Goal: Information Seeking & Learning: Check status

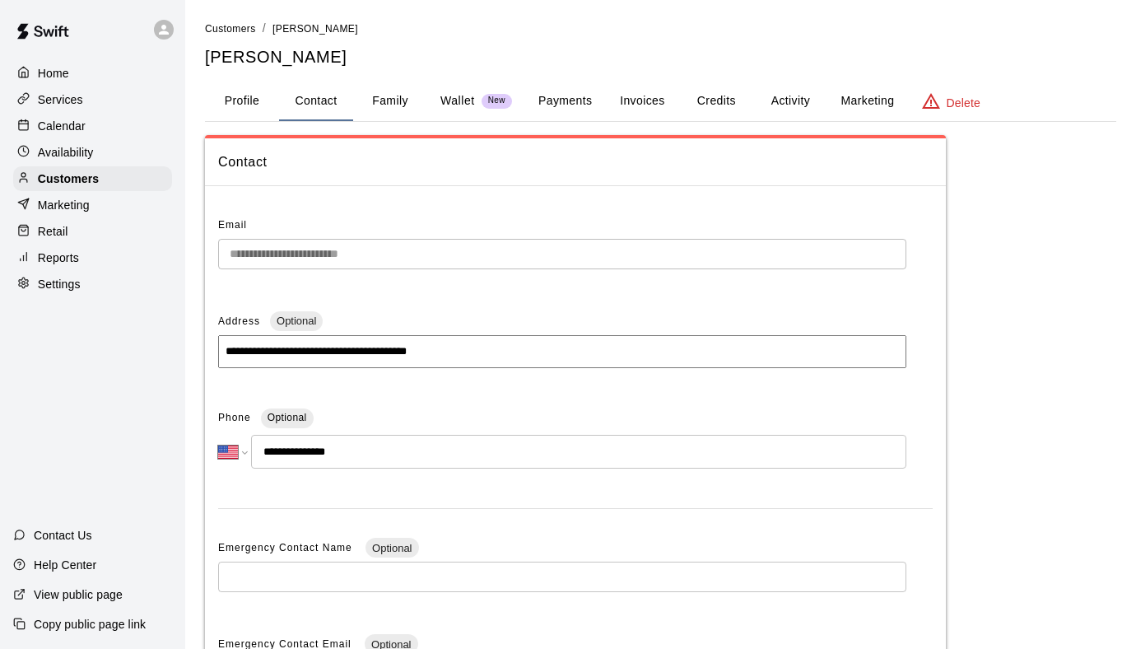
select select "**"
click at [62, 282] on p "Settings" at bounding box center [59, 284] width 43 height 16
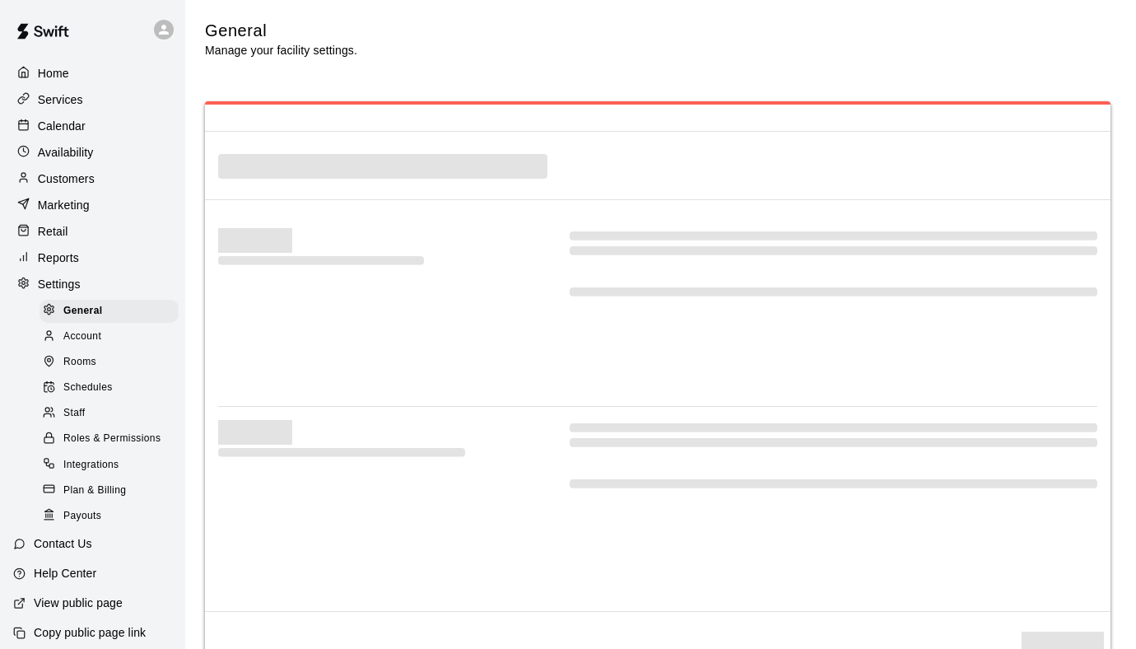
select select "**"
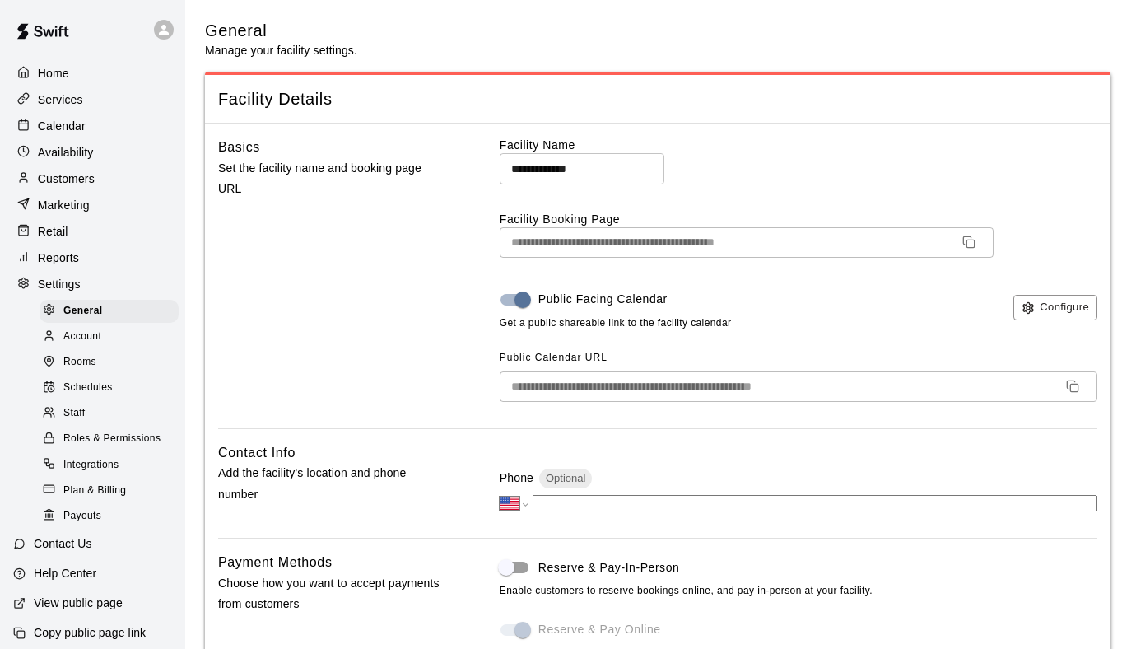
scroll to position [3485, 0]
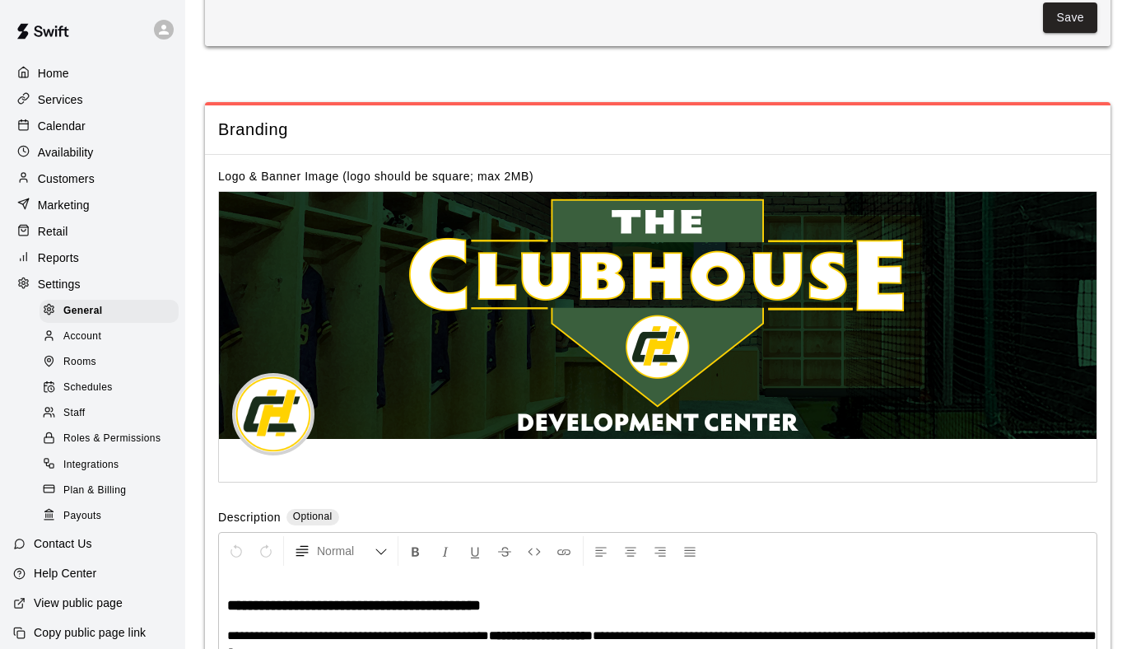
click at [65, 253] on p "Reports" at bounding box center [58, 257] width 41 height 16
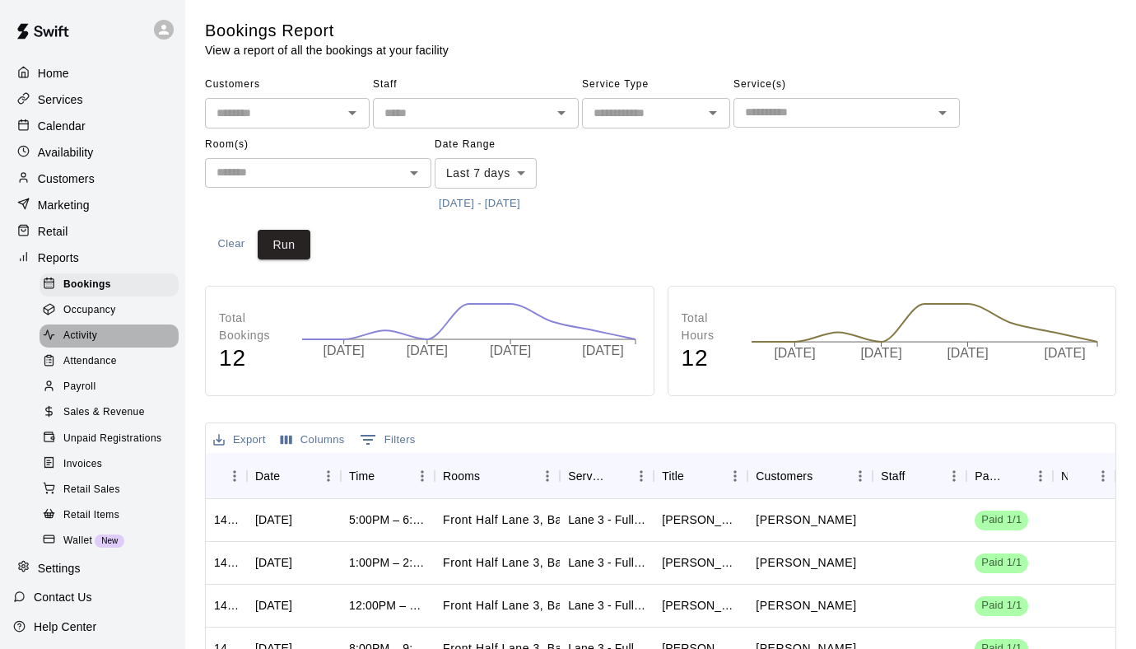
click at [87, 335] on span "Activity" at bounding box center [80, 336] width 34 height 16
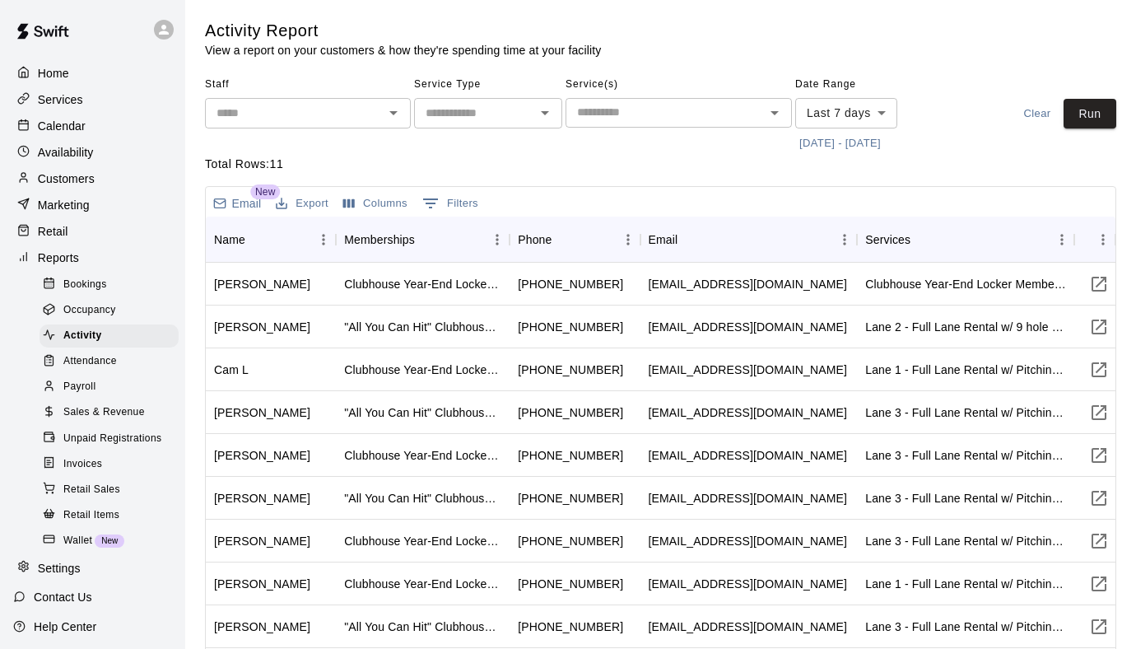
click at [652, 109] on input "text" at bounding box center [664, 112] width 189 height 21
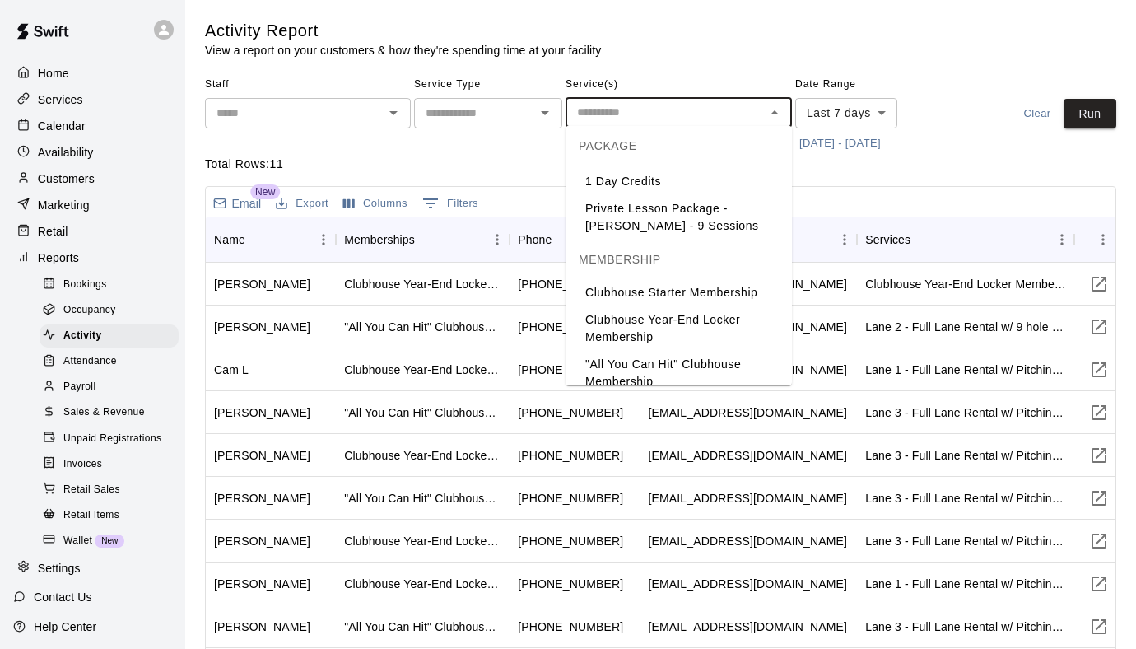
scroll to position [853, 0]
click at [673, 312] on li "Clubhouse Year-End Locker Membership" at bounding box center [678, 329] width 226 height 44
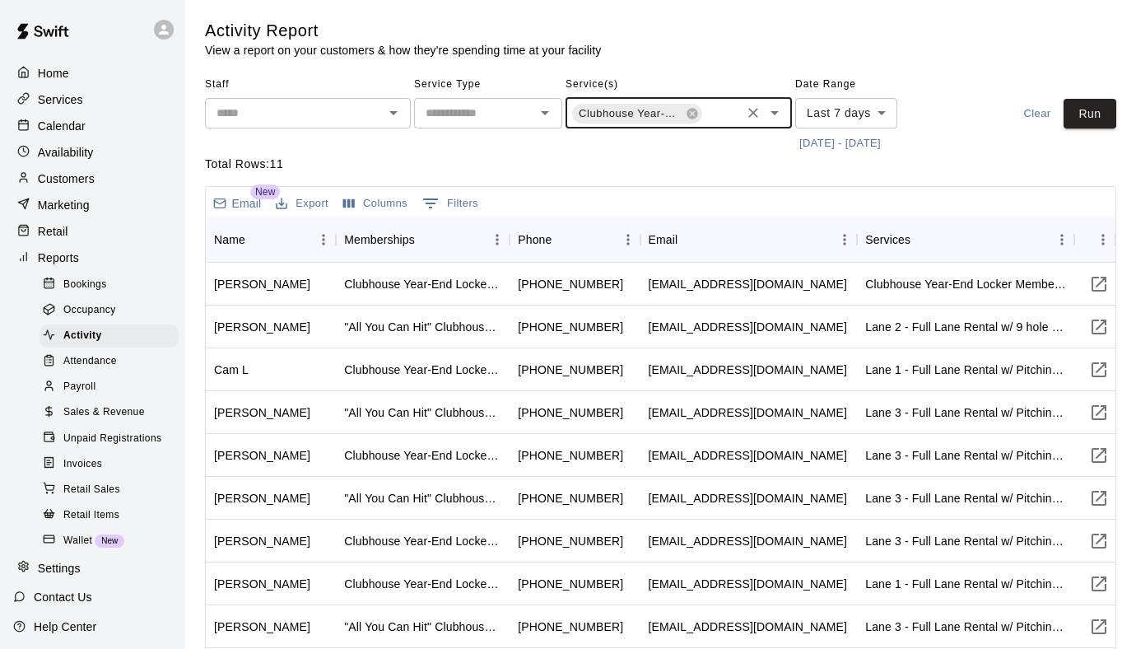
click at [876, 113] on body "Home Services Calendar Availability Customers Marketing Retail Reports Bookings…" at bounding box center [568, 384] width 1136 height 769
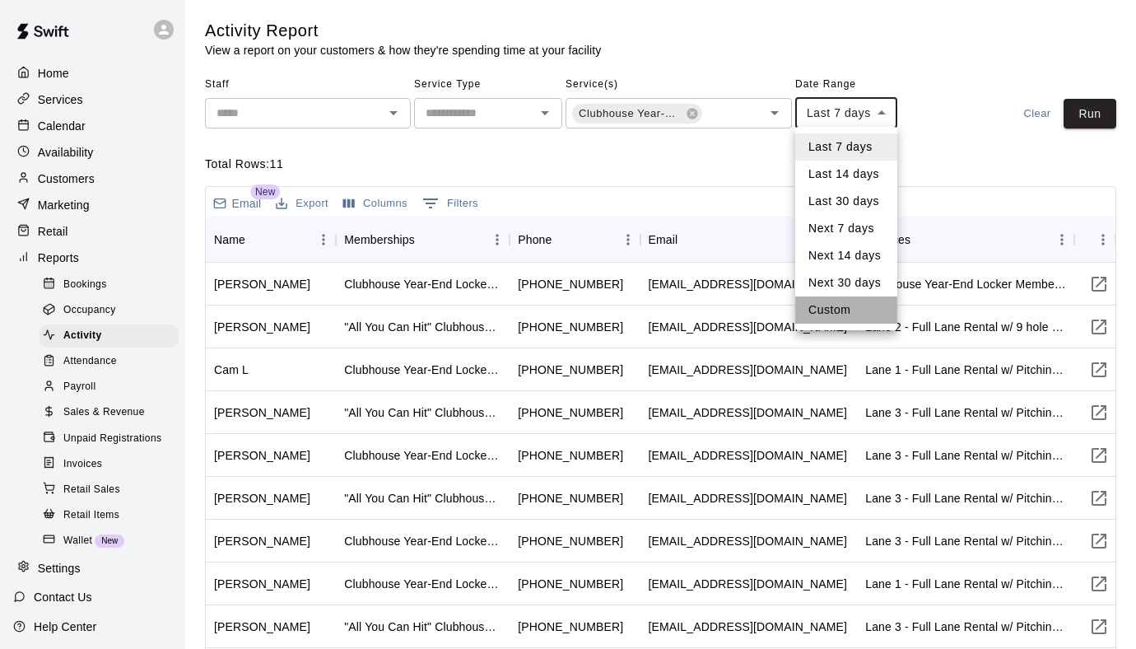
click at [848, 314] on li "Custom" at bounding box center [846, 309] width 102 height 27
type input "******"
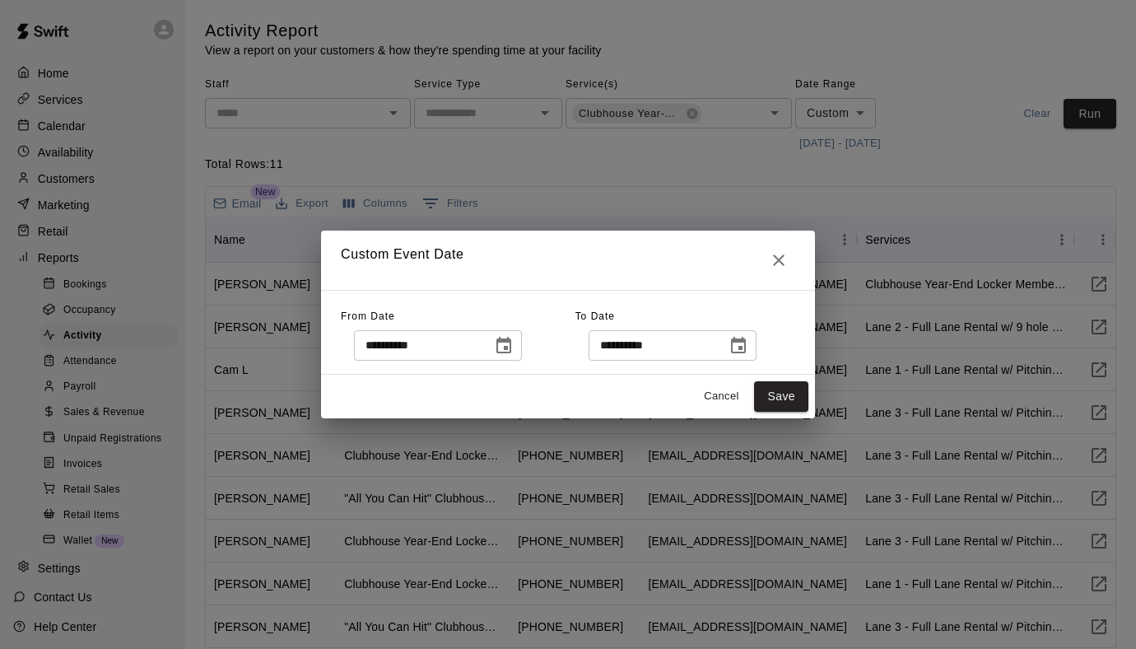
click at [508, 346] on icon "Choose date, selected date is Sep 8, 2025" at bounding box center [504, 346] width 20 height 20
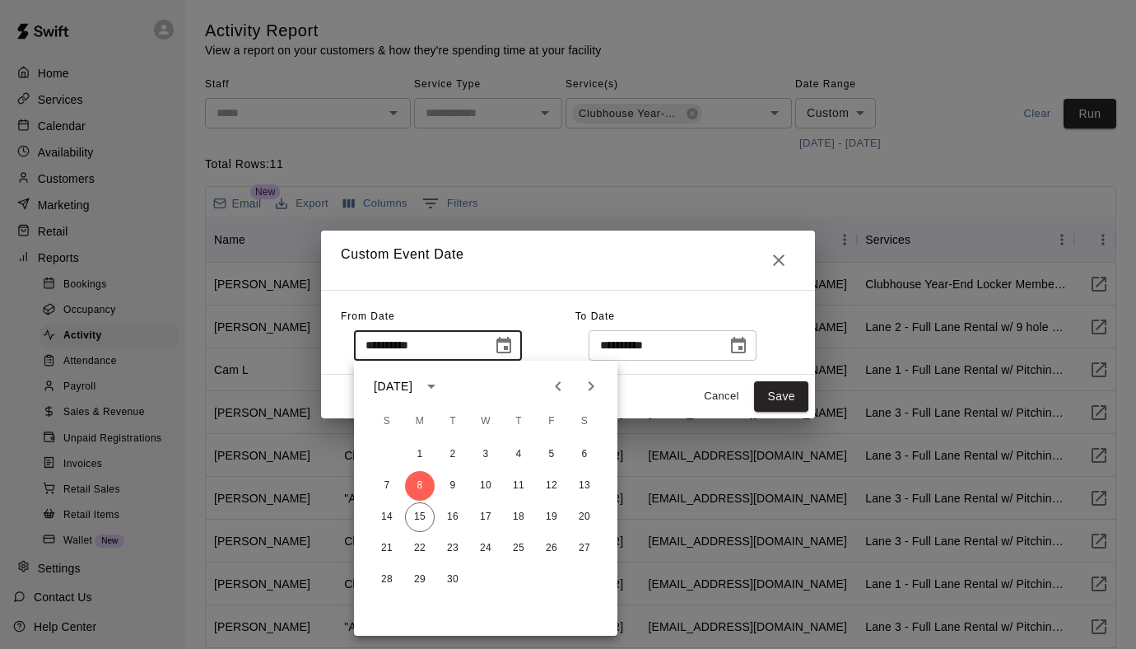
click at [398, 386] on div "[DATE]" at bounding box center [393, 386] width 39 height 17
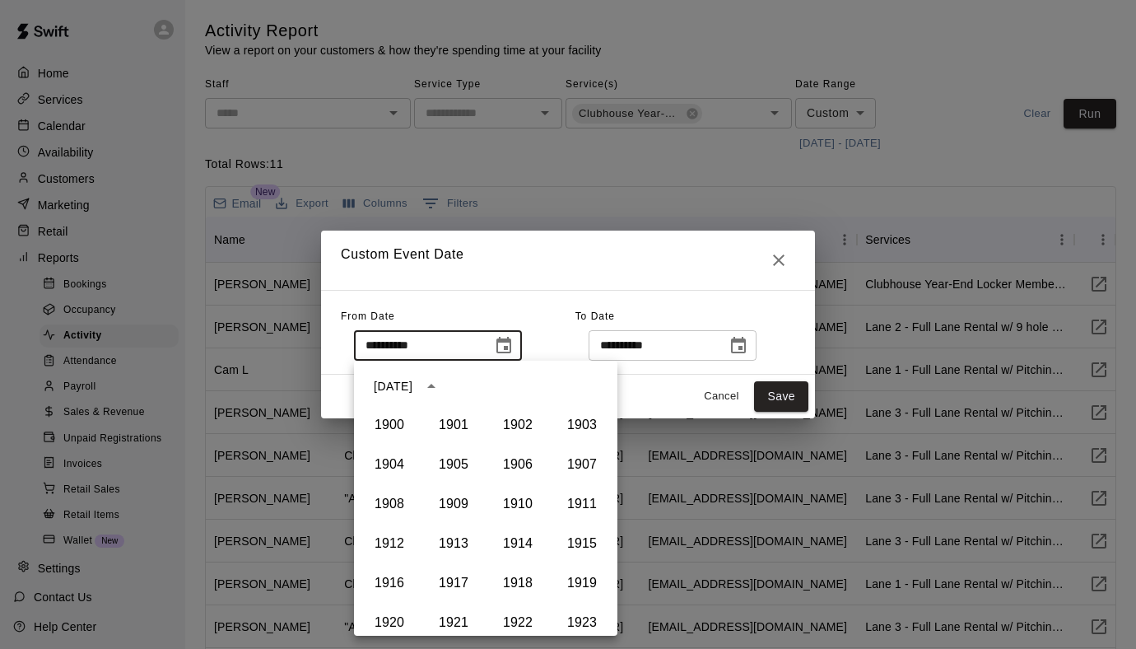
scroll to position [1129, 0]
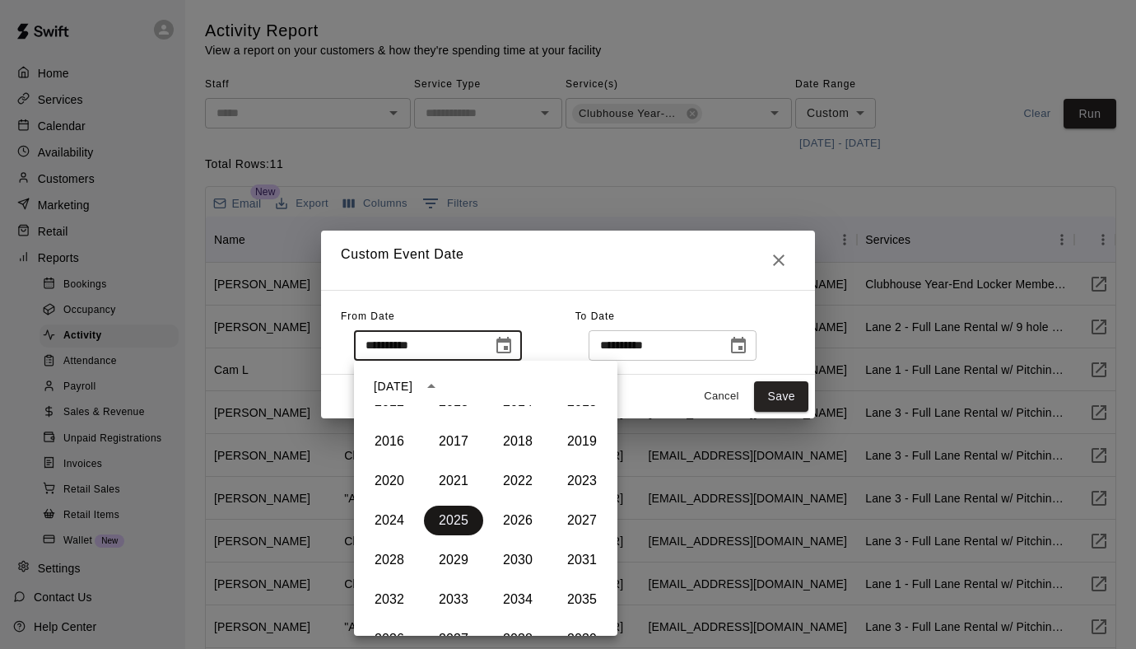
click at [451, 530] on button "2025" at bounding box center [453, 520] width 59 height 30
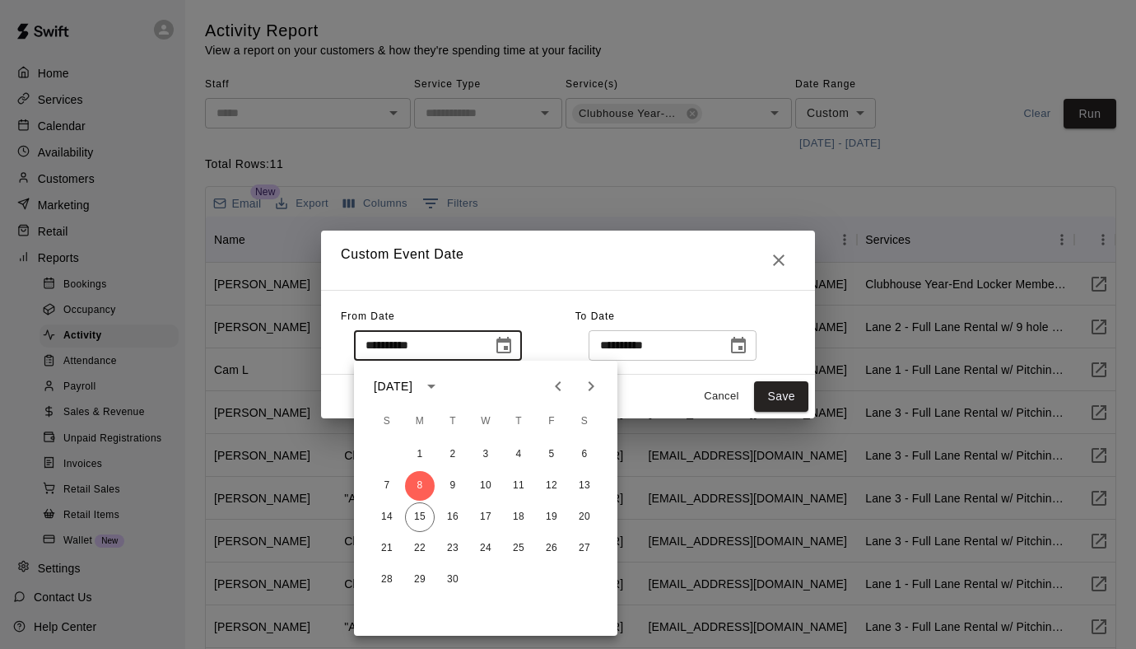
click at [558, 391] on icon "Previous month" at bounding box center [558, 386] width 20 height 20
click at [567, 386] on icon "Previous month" at bounding box center [558, 386] width 20 height 20
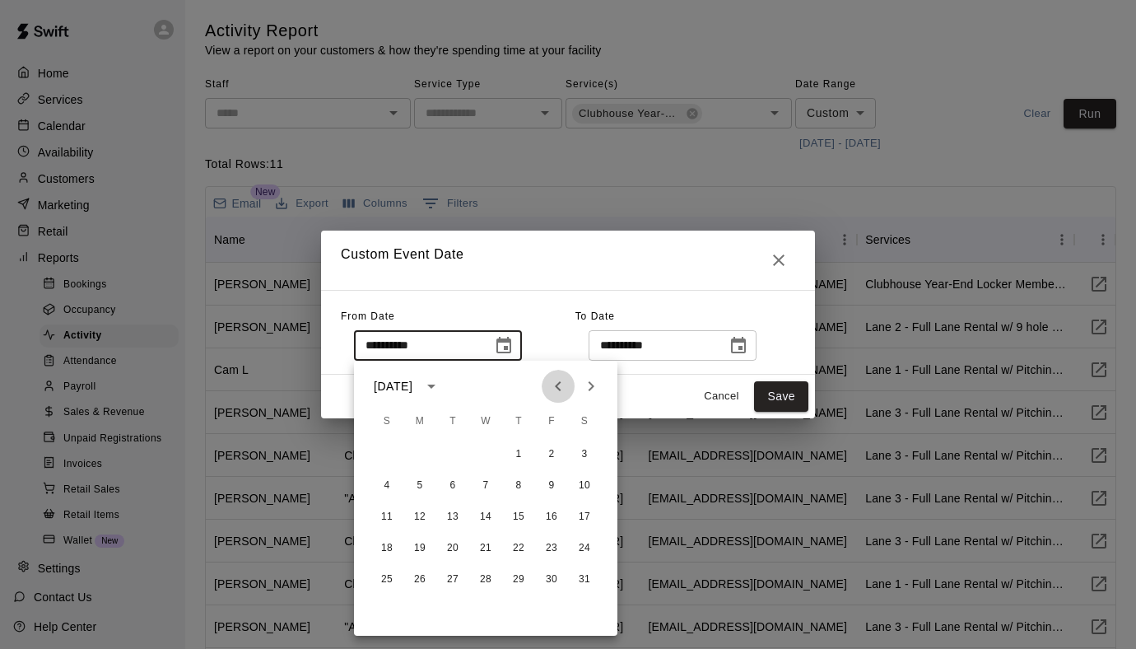
click at [567, 386] on icon "Previous month" at bounding box center [558, 386] width 20 height 20
click at [600, 386] on icon "Next month" at bounding box center [591, 386] width 20 height 20
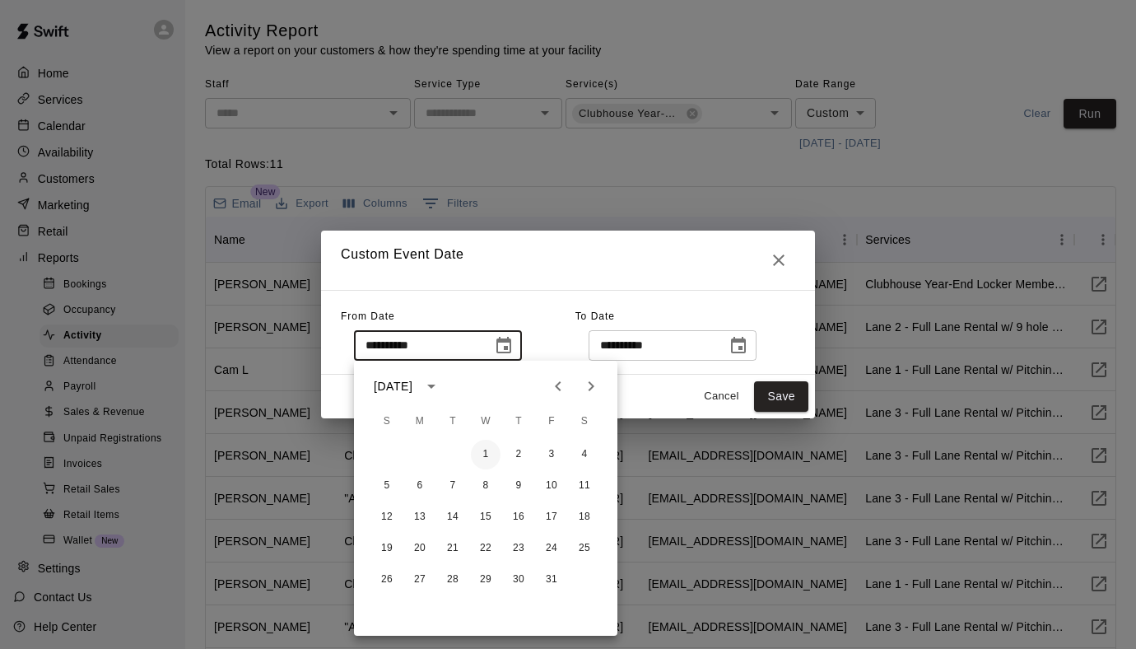
click at [482, 449] on button "1" at bounding box center [486, 454] width 30 height 30
type input "**********"
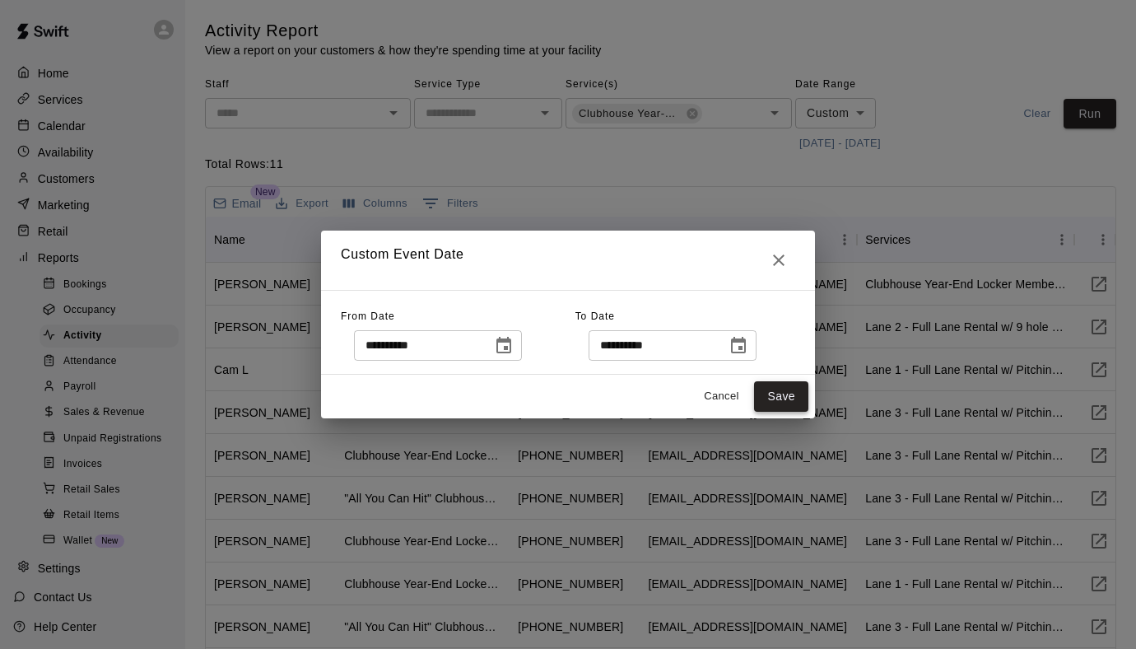
click at [775, 399] on button "Save" at bounding box center [781, 396] width 54 height 30
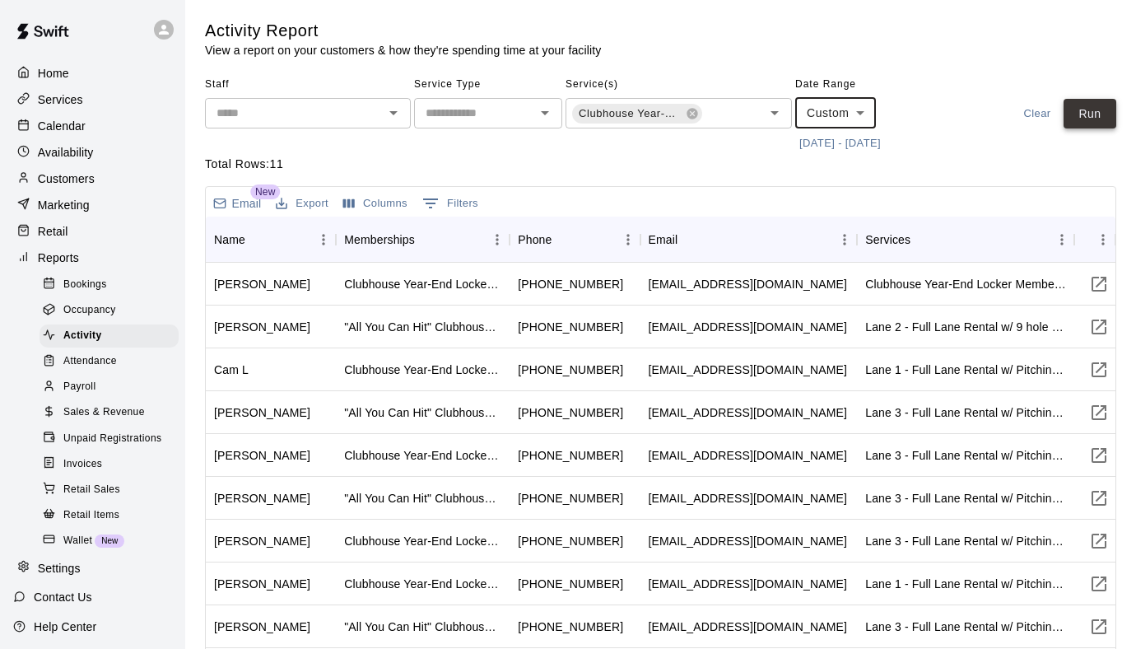
click at [1101, 123] on button "Run" at bounding box center [1089, 114] width 53 height 30
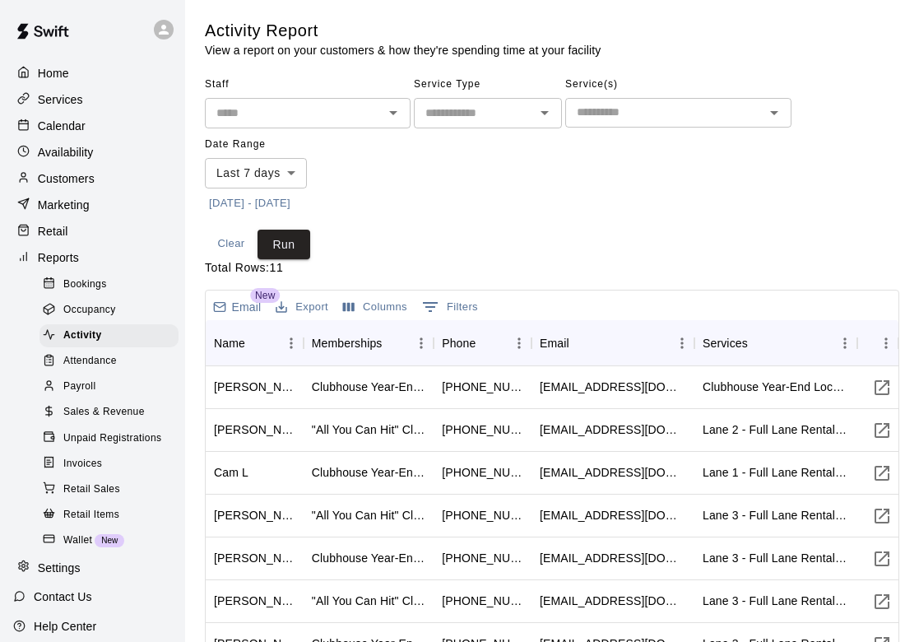
scroll to position [0, 0]
click at [501, 123] on div "​" at bounding box center [488, 113] width 148 height 30
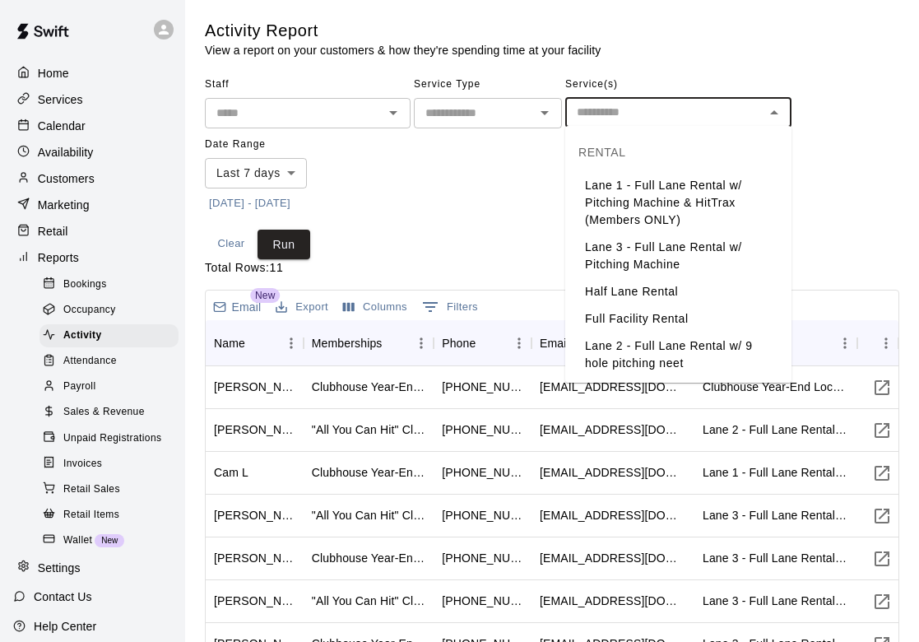
click at [655, 108] on input "text" at bounding box center [664, 112] width 189 height 21
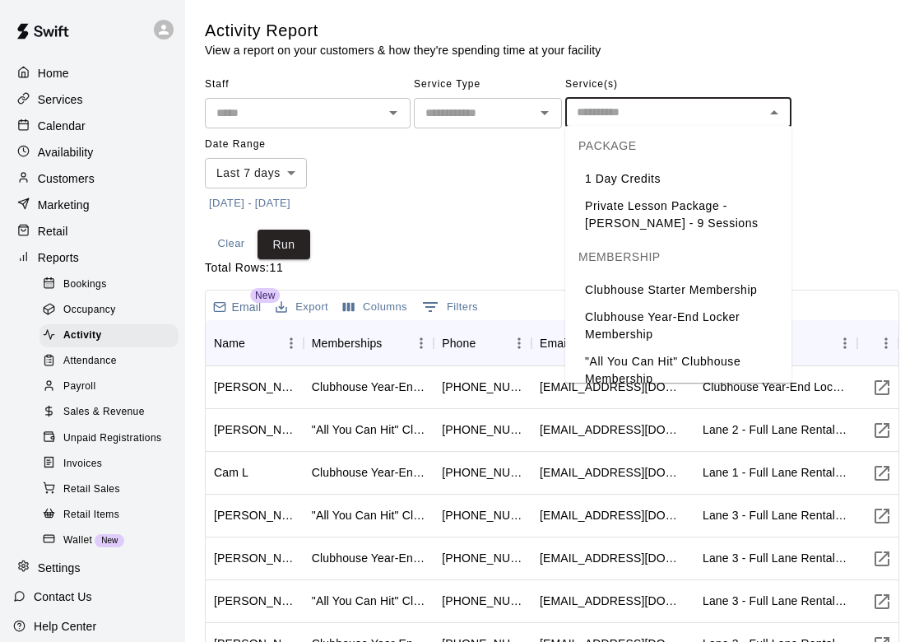
scroll to position [855, 0]
click at [636, 309] on li "Clubhouse Year-End Locker Membership" at bounding box center [678, 327] width 226 height 44
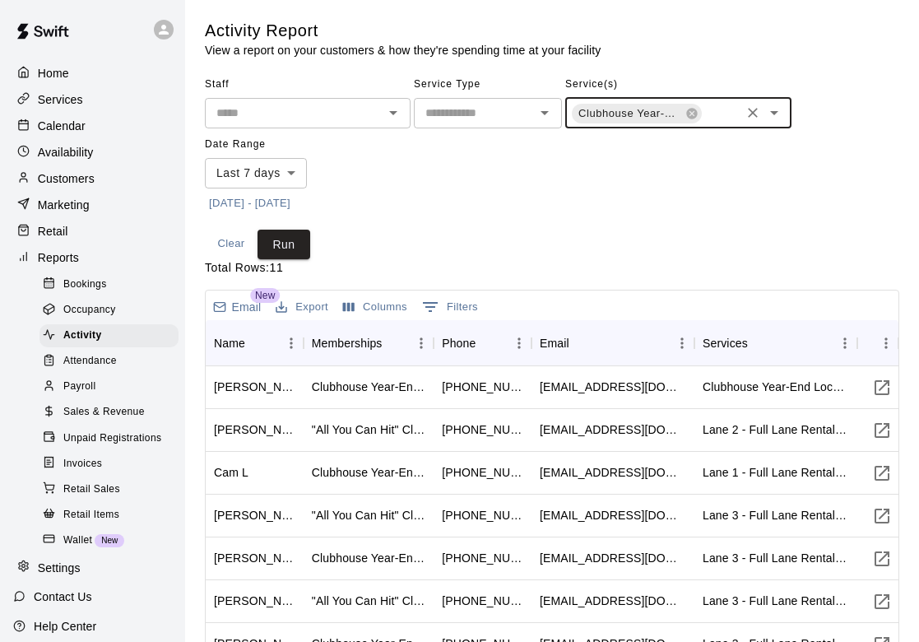
click at [295, 169] on body "Home Services Calendar Availability Customers Marketing Retail Reports Bookings…" at bounding box center [459, 436] width 919 height 872
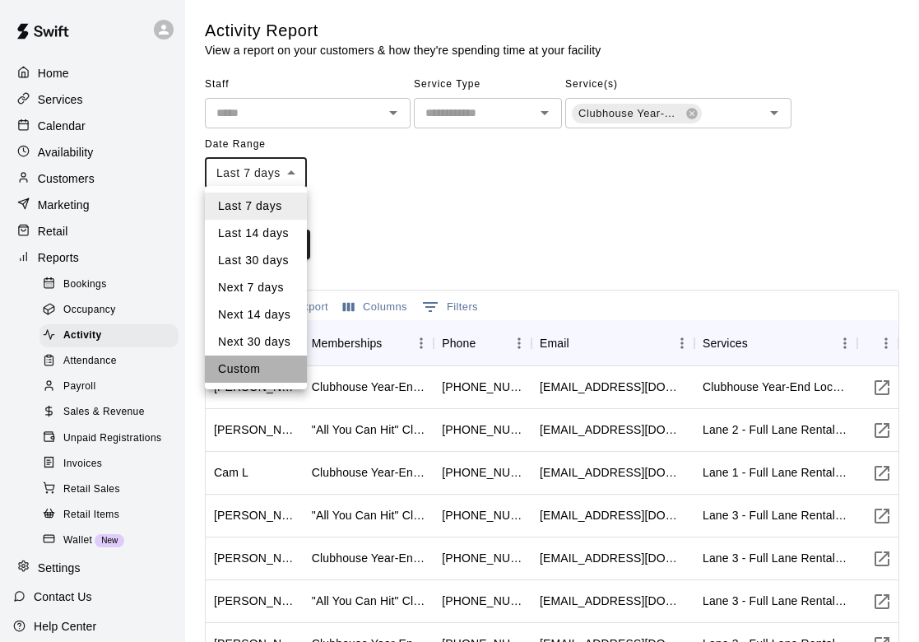
click at [264, 382] on li "Custom" at bounding box center [256, 369] width 102 height 27
type input "******"
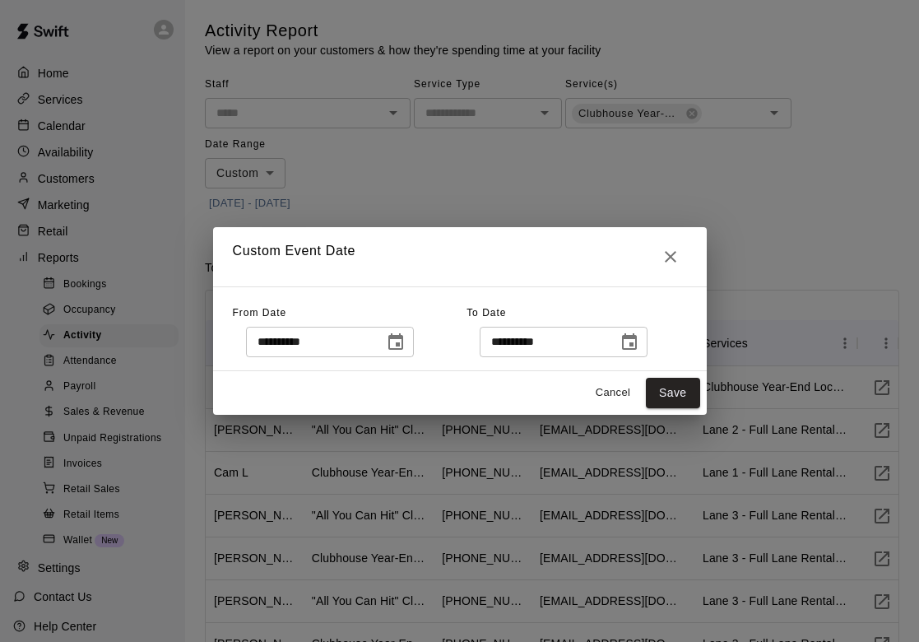
click at [398, 339] on icon "Choose date, selected date is Sep 8, 2025" at bounding box center [395, 341] width 15 height 16
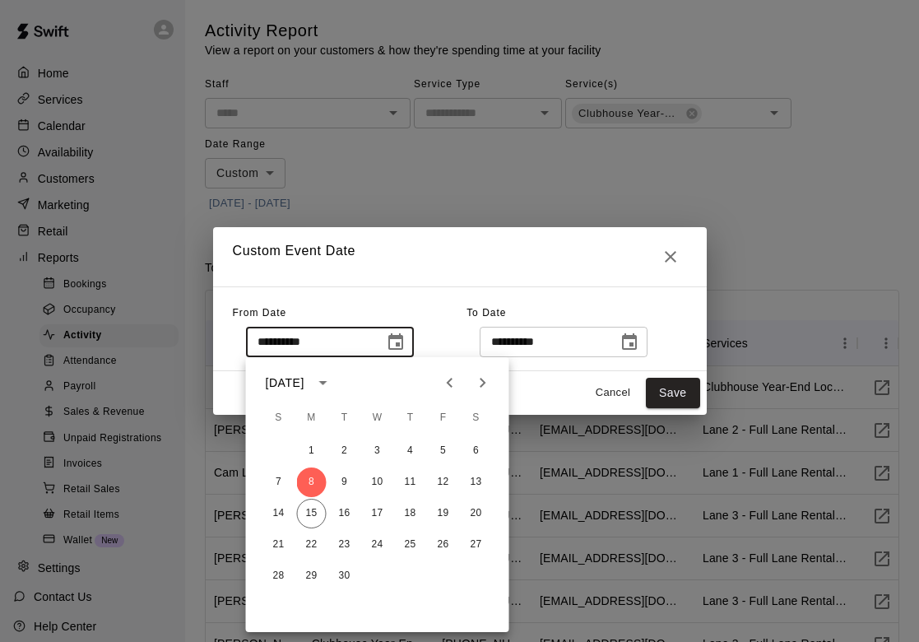
click at [339, 350] on input "**********" at bounding box center [309, 342] width 127 height 30
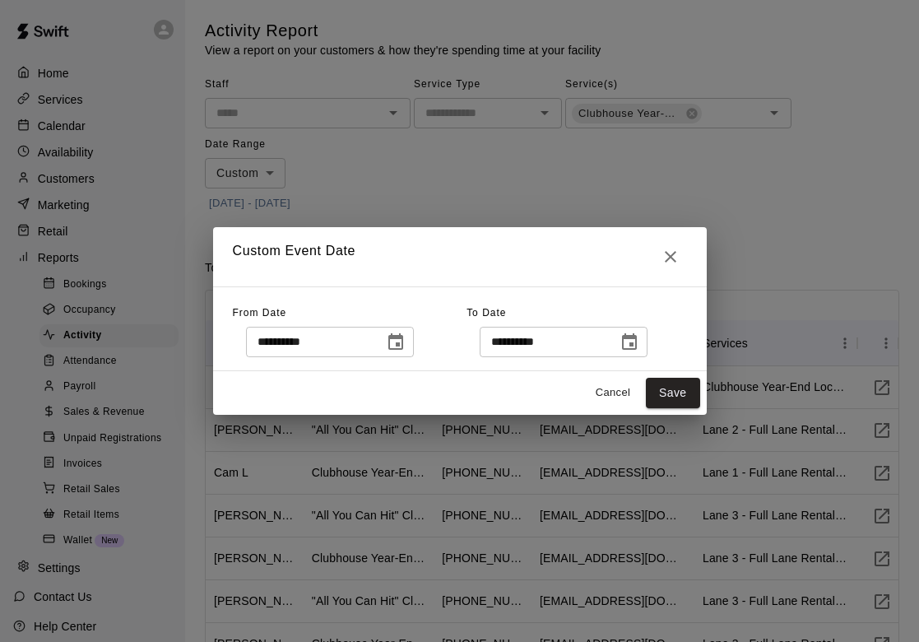
click at [265, 350] on input "**********" at bounding box center [309, 342] width 127 height 30
type input "**********"
click at [663, 393] on button "Save" at bounding box center [673, 393] width 54 height 30
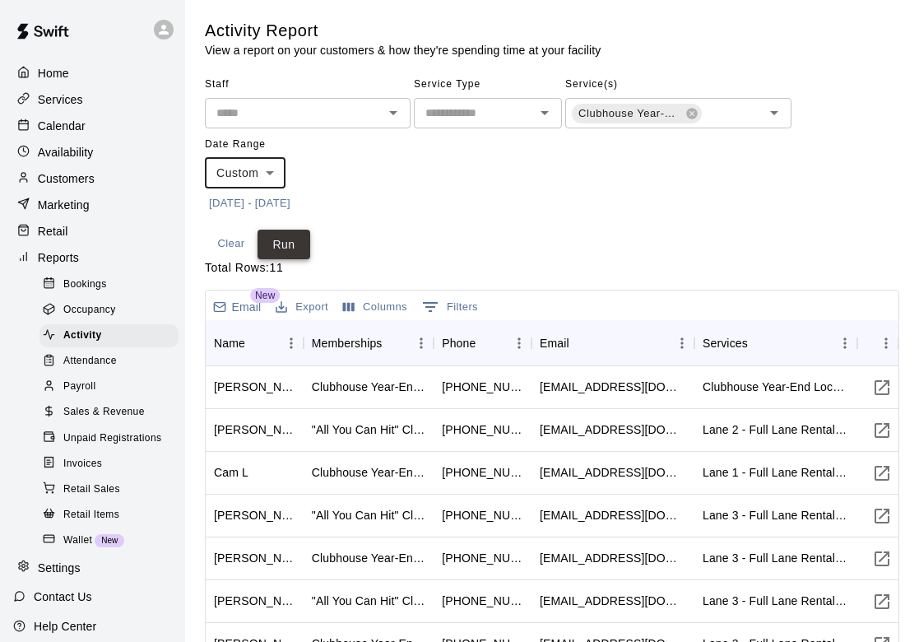
click at [289, 243] on button "Run" at bounding box center [284, 245] width 53 height 30
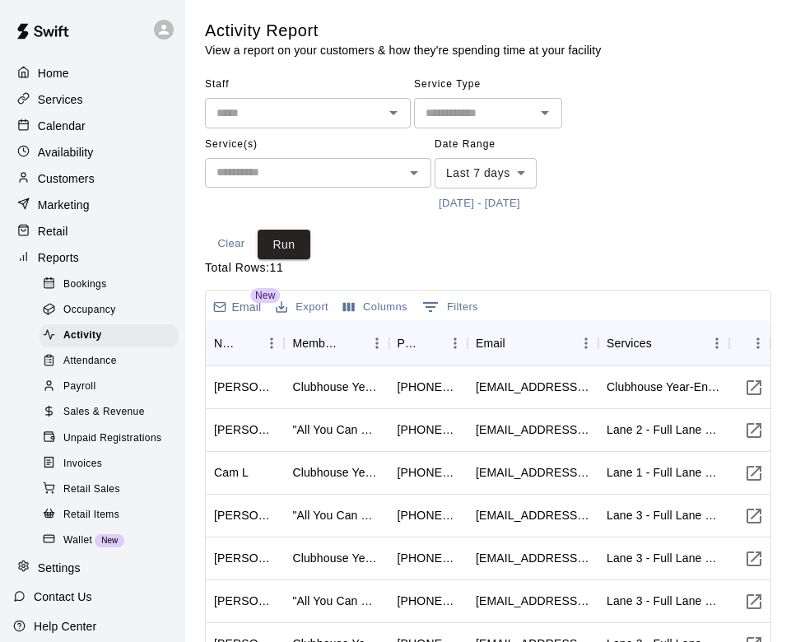
scroll to position [0, 0]
click at [485, 109] on input "text" at bounding box center [474, 113] width 111 height 21
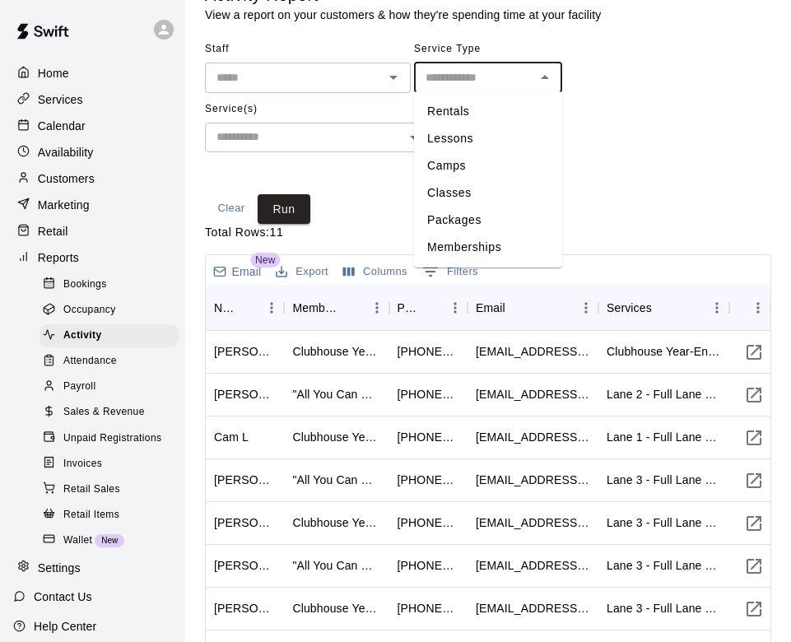
scroll to position [35, 0]
click at [683, 115] on div "Staff ​ Service Type ​ Rentals Lessons Camps Classes Packages Memberships Servi…" at bounding box center [488, 109] width 566 height 145
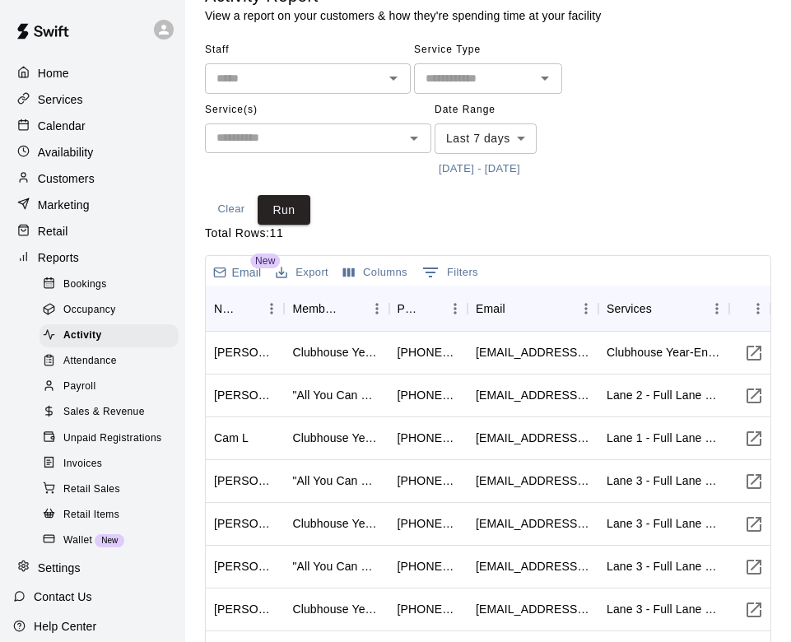
click at [477, 137] on body "Home Services Calendar Availability Customers Marketing Retail Reports Bookings…" at bounding box center [395, 401] width 791 height 872
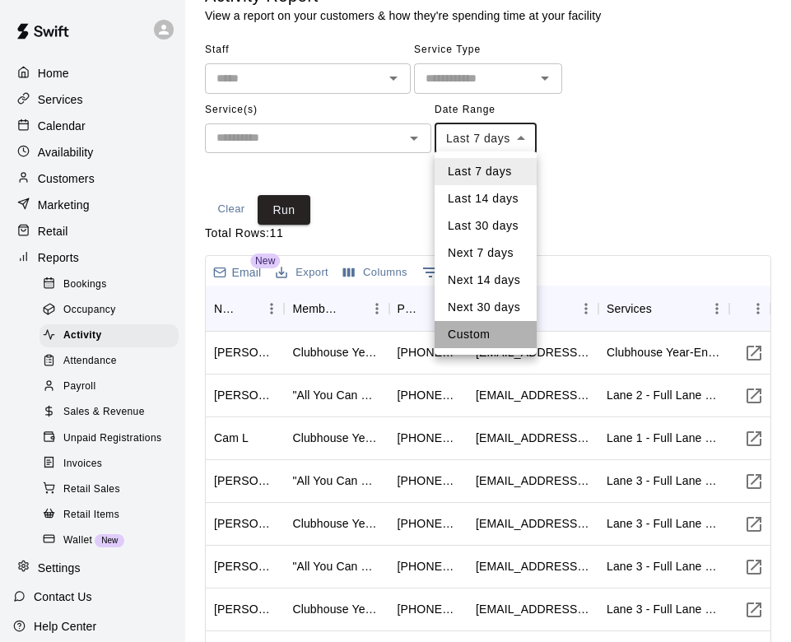
click at [460, 336] on li "Custom" at bounding box center [486, 334] width 102 height 27
type input "******"
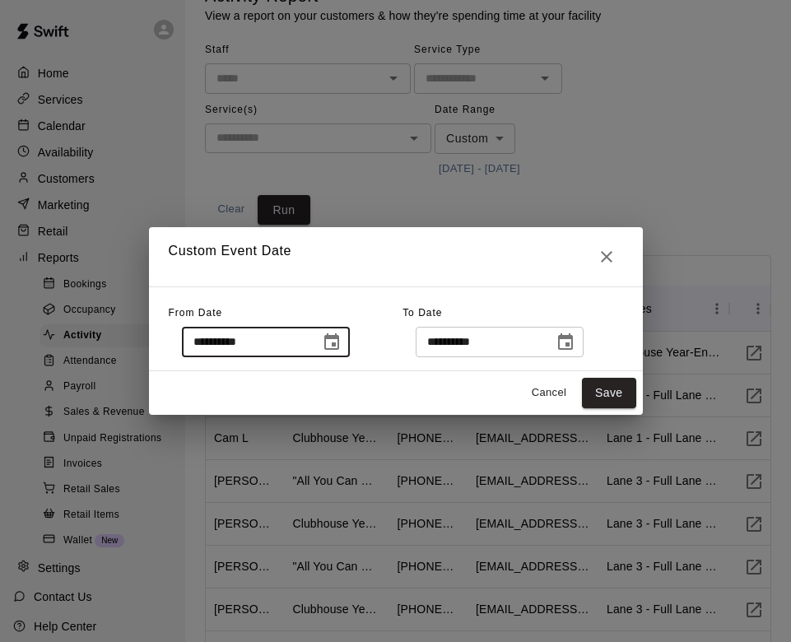
click at [198, 346] on input "**********" at bounding box center [245, 342] width 127 height 30
type input "**********"
click at [611, 395] on button "Save" at bounding box center [609, 393] width 54 height 30
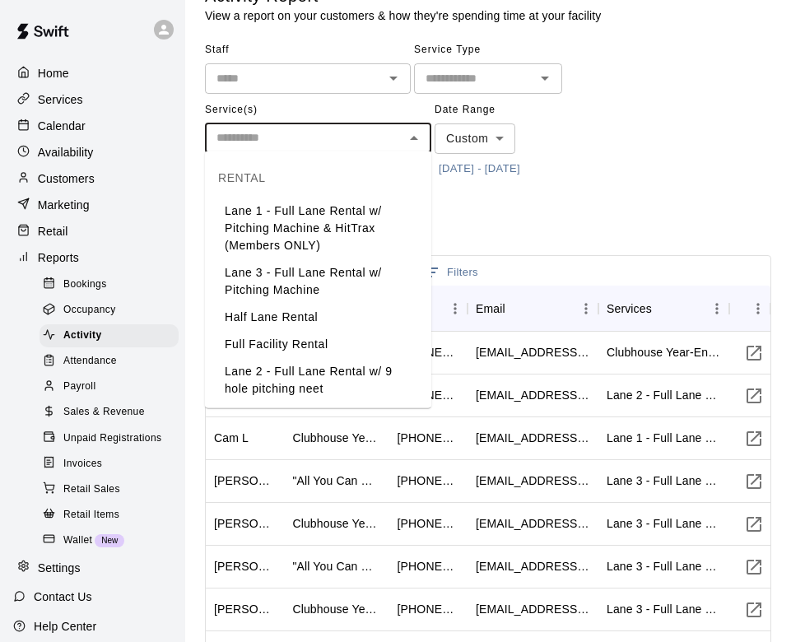
click at [326, 138] on input "text" at bounding box center [304, 138] width 189 height 21
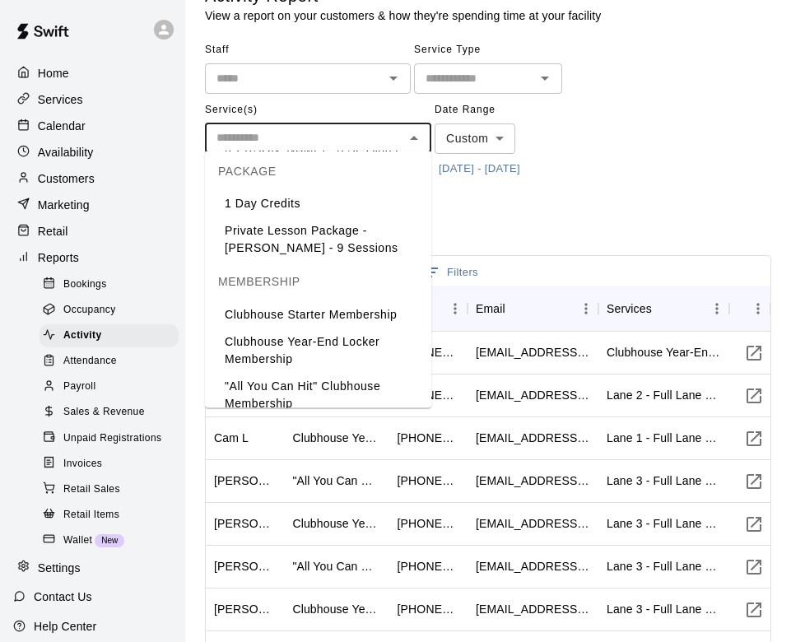
scroll to position [855, 0]
click at [302, 330] on li "Clubhouse Year-End Locker Membership" at bounding box center [318, 352] width 226 height 44
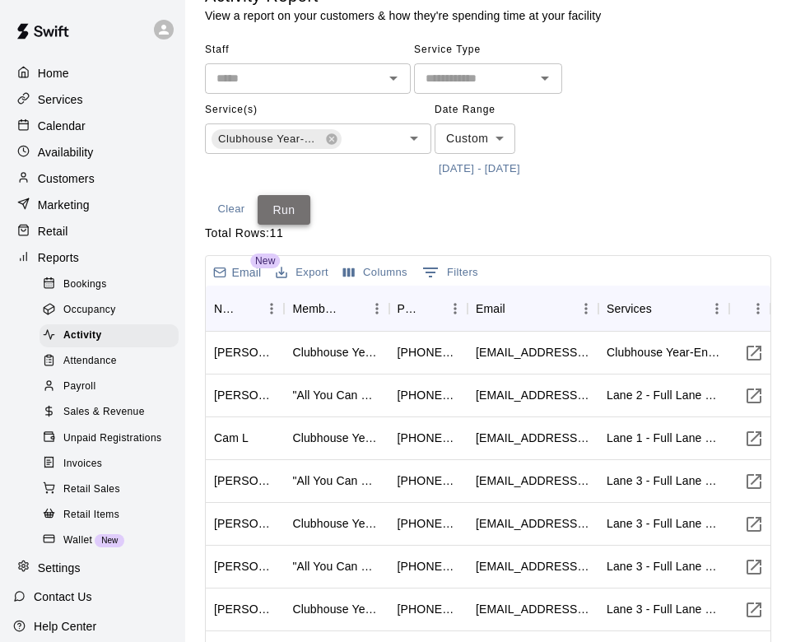
click at [285, 195] on button "Run" at bounding box center [284, 210] width 53 height 30
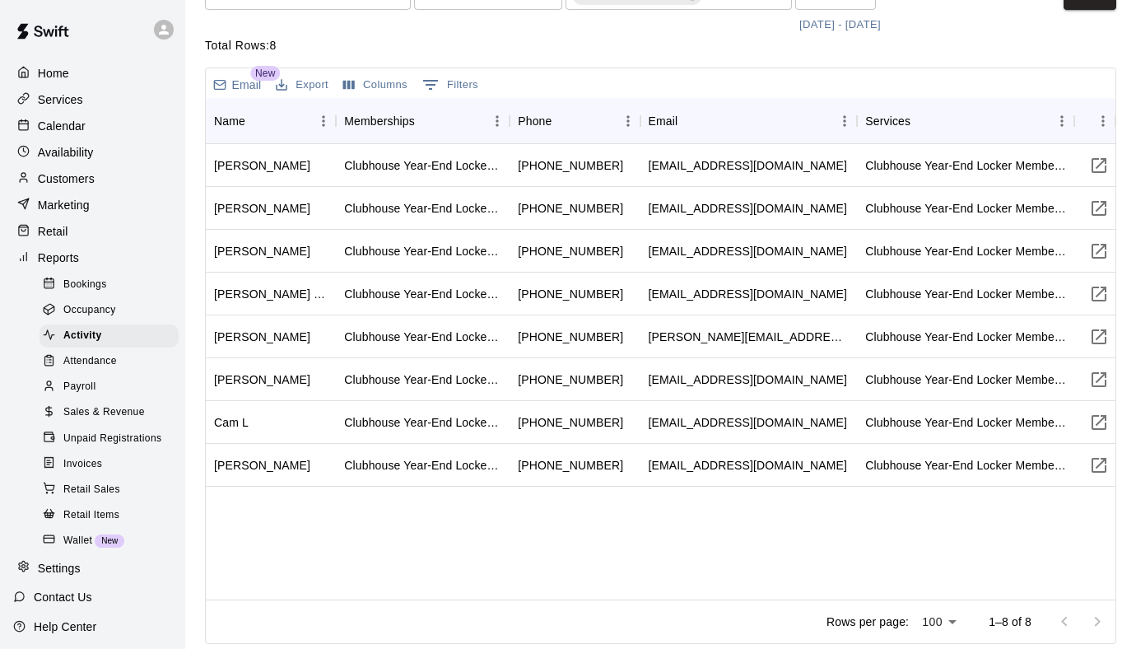
scroll to position [119, 0]
click at [77, 170] on p "Customers" at bounding box center [66, 178] width 57 height 16
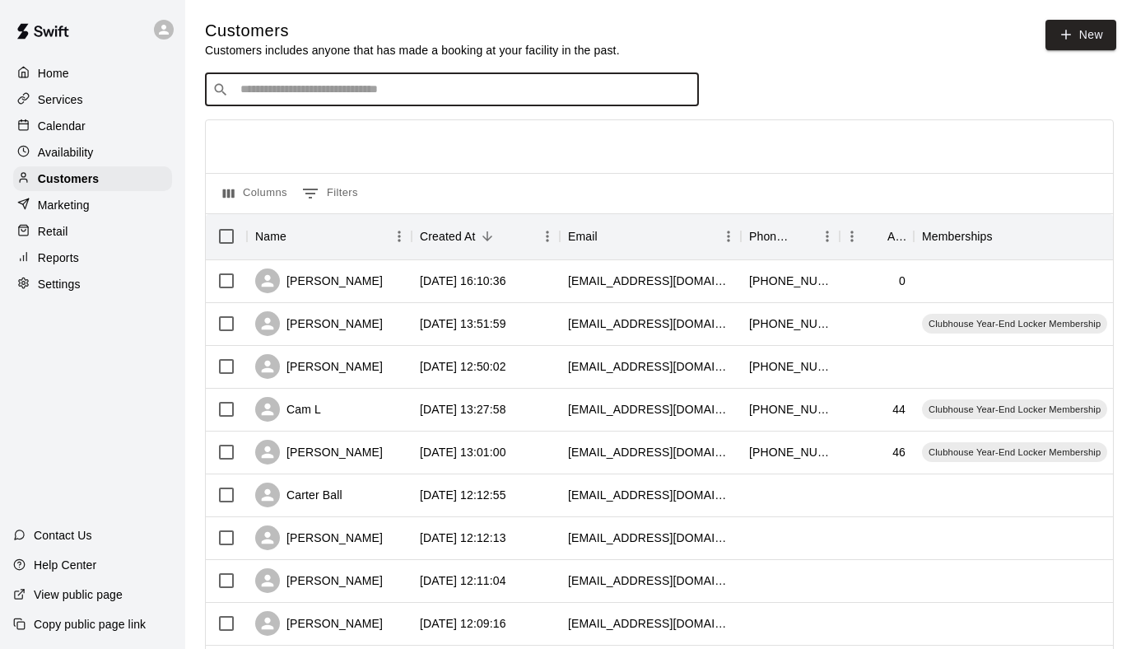
click at [276, 92] on input "Search customers by name or email" at bounding box center [463, 89] width 456 height 16
paste input "**********"
type input "**********"
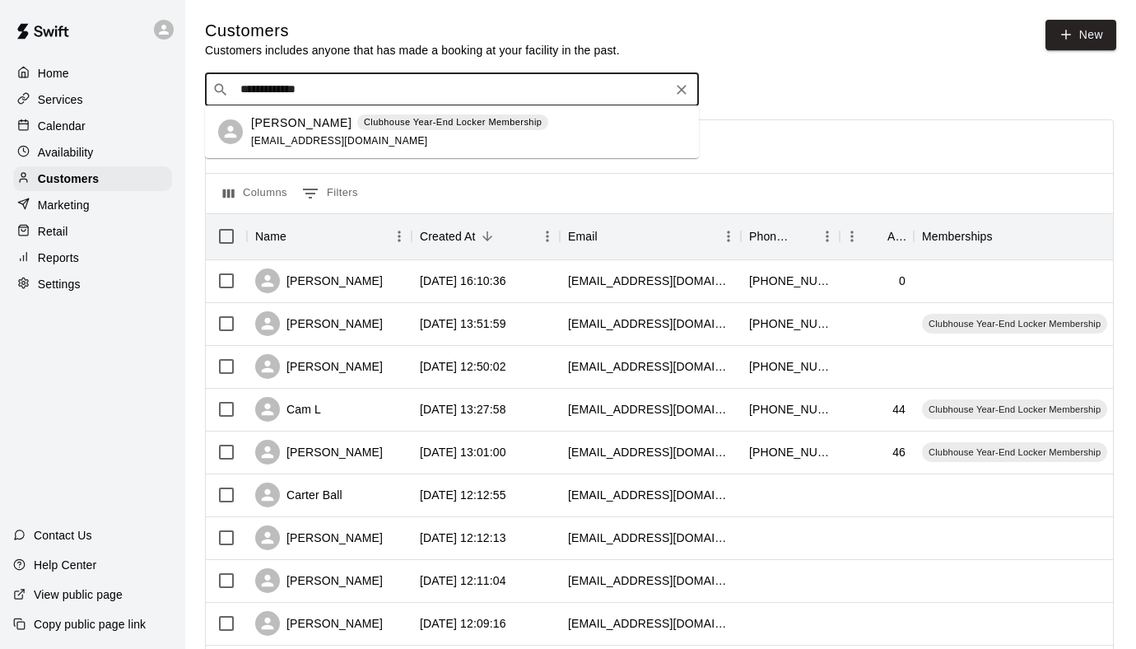
click at [302, 132] on div "[PERSON_NAME] Clubhouse Year-End Locker Membership [EMAIL_ADDRESS][DOMAIN_NAME]" at bounding box center [399, 131] width 297 height 35
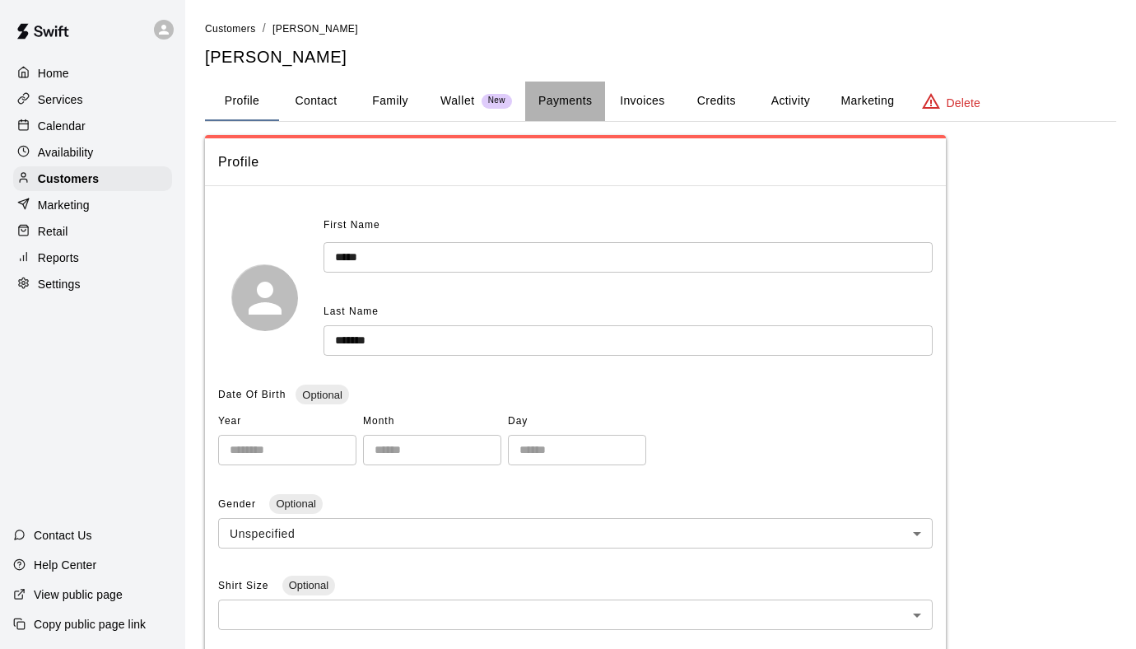
click at [568, 92] on button "Payments" at bounding box center [565, 101] width 80 height 40
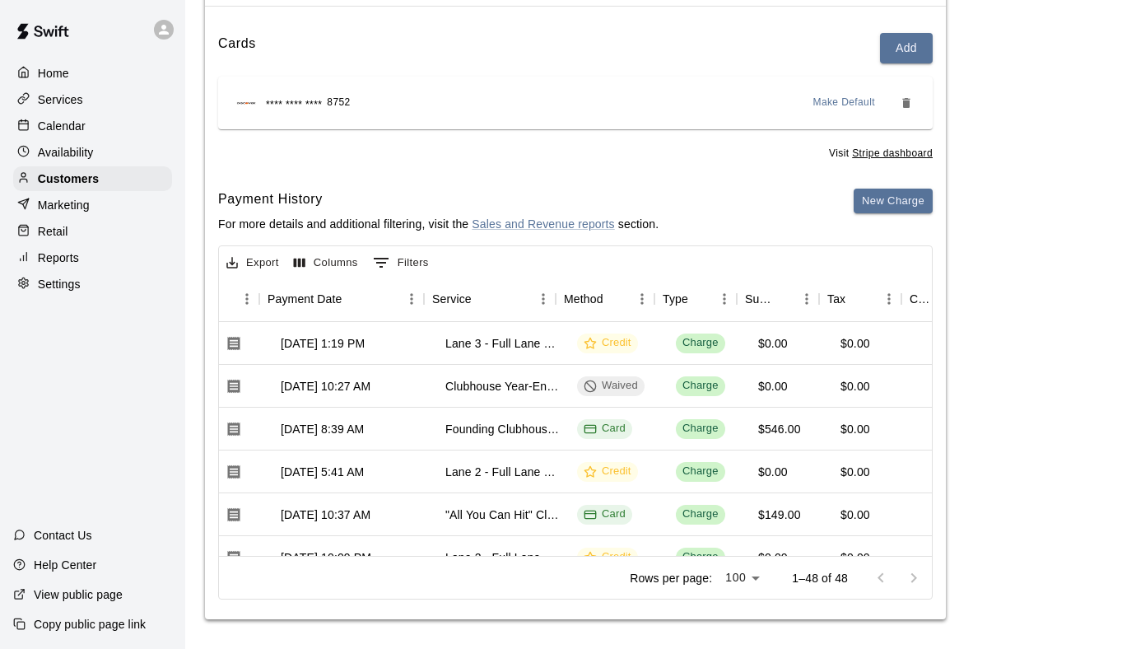
scroll to position [0, 154]
click at [373, 385] on div "[DATE] 10:27 AM" at bounding box center [328, 386] width 90 height 16
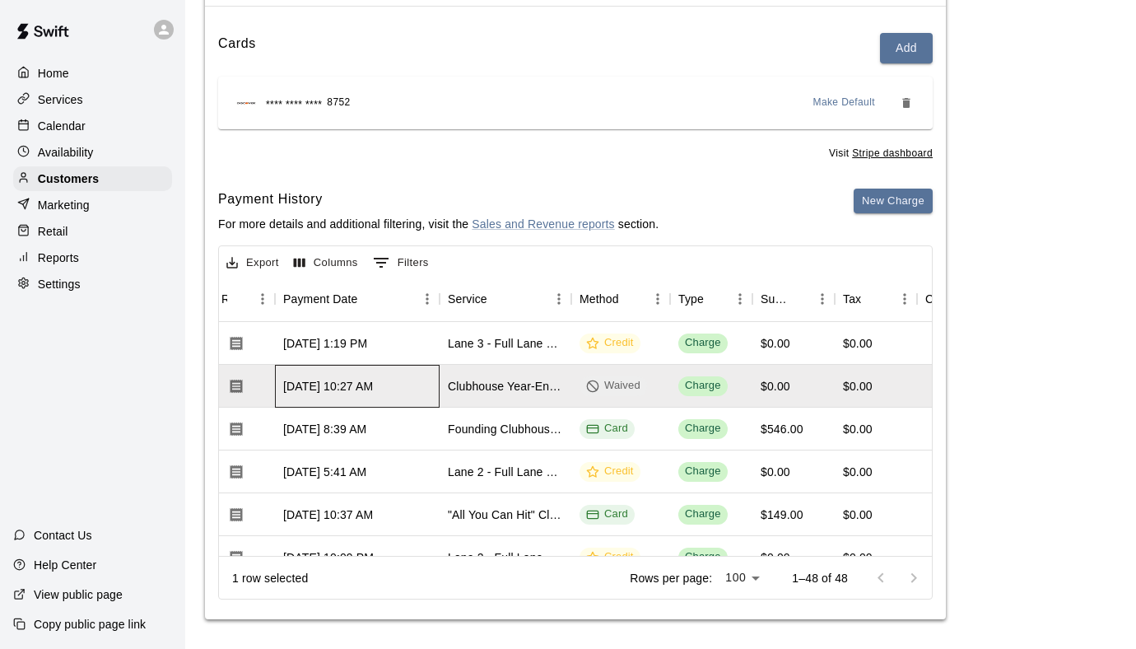
click at [373, 385] on div "[DATE] 10:27 AM" at bounding box center [328, 386] width 90 height 16
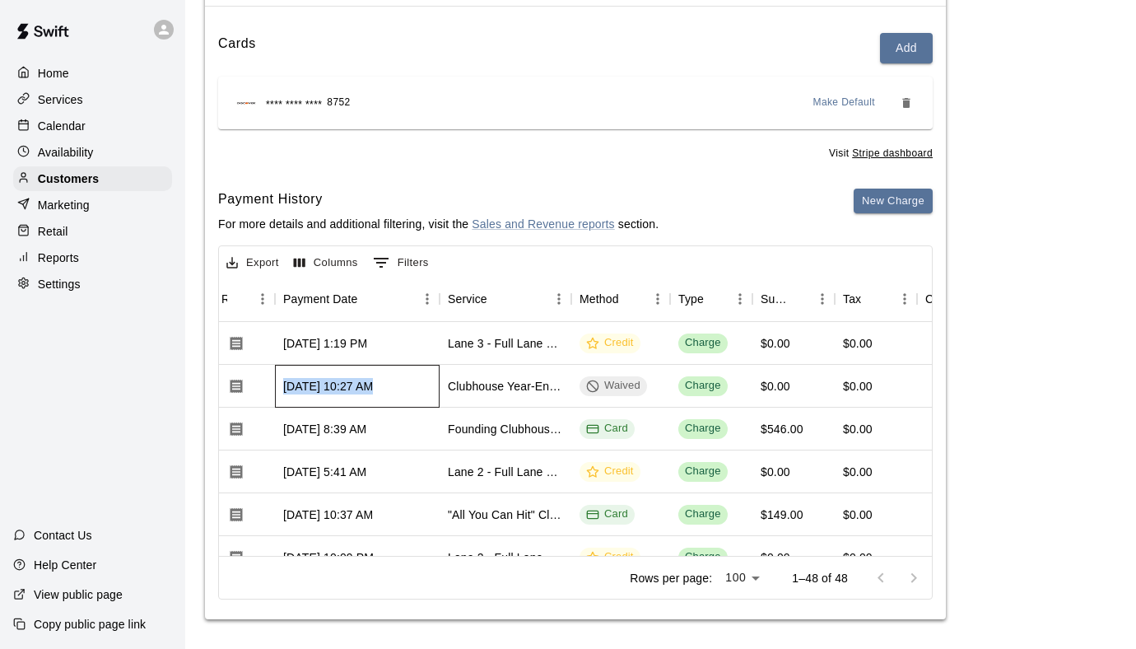
click at [373, 385] on div "[DATE] 10:27 AM" at bounding box center [328, 386] width 90 height 16
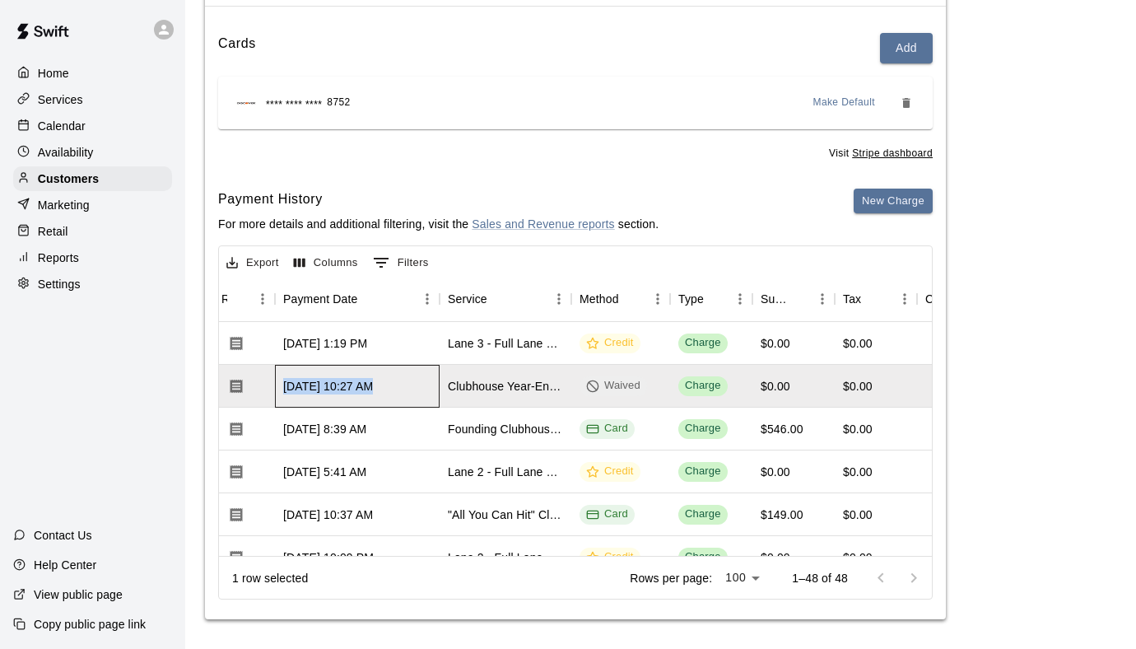
copy div "[DATE] 10:27 AM"
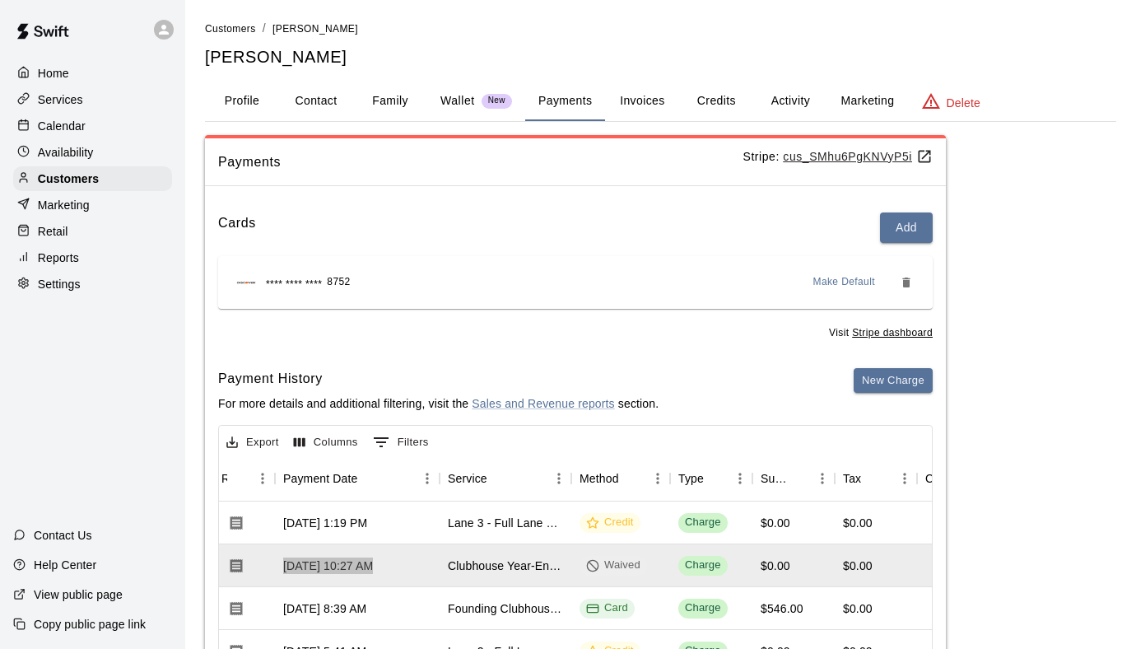
scroll to position [0, 0]
click at [94, 177] on p "Customers" at bounding box center [68, 178] width 61 height 16
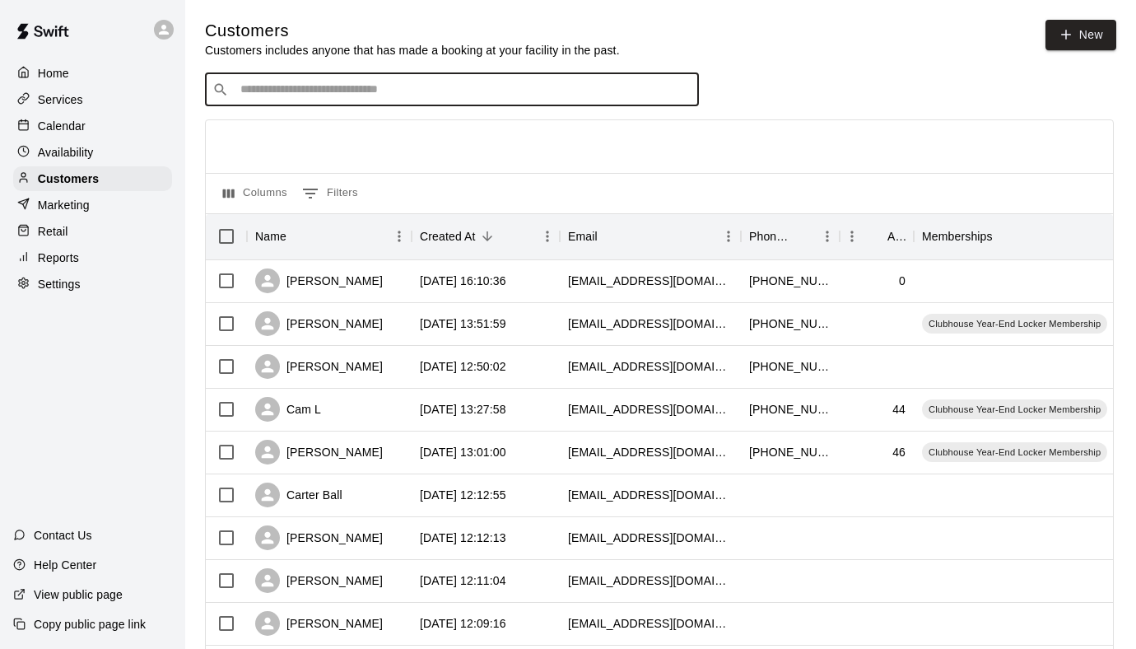
click at [343, 94] on input "Search customers by name or email" at bounding box center [463, 89] width 456 height 16
type input "***"
click at [348, 83] on input "***" at bounding box center [450, 89] width 431 height 16
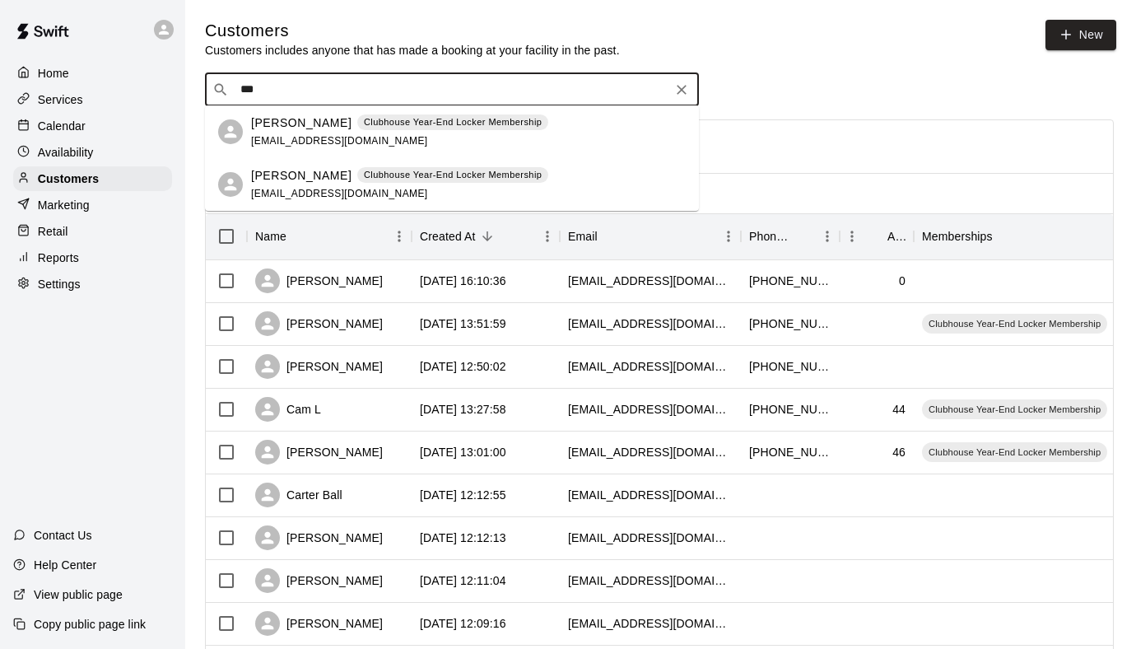
click at [306, 124] on p "[PERSON_NAME]" at bounding box center [301, 122] width 100 height 17
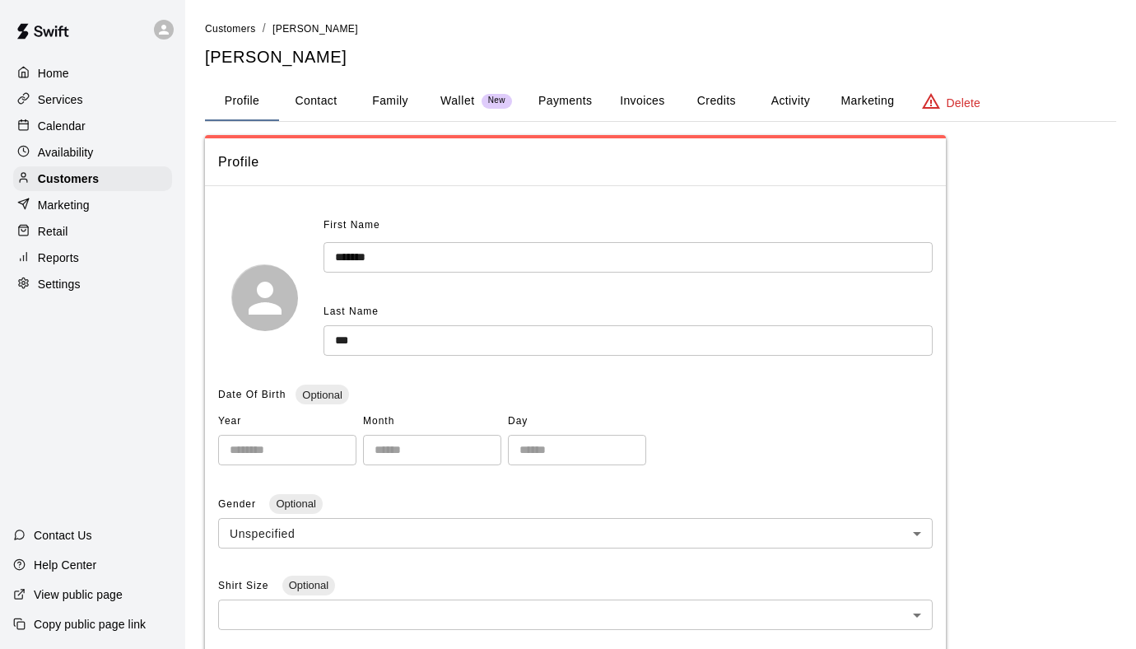
click at [390, 105] on button "Family" at bounding box center [390, 101] width 74 height 40
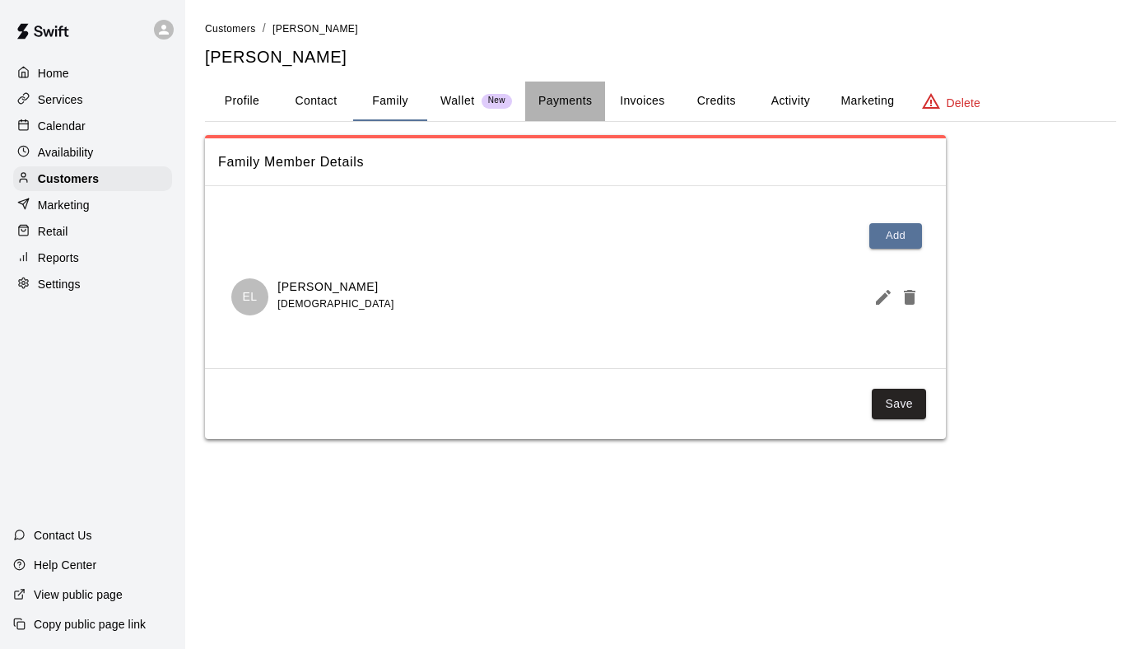
click at [565, 98] on button "Payments" at bounding box center [565, 101] width 80 height 40
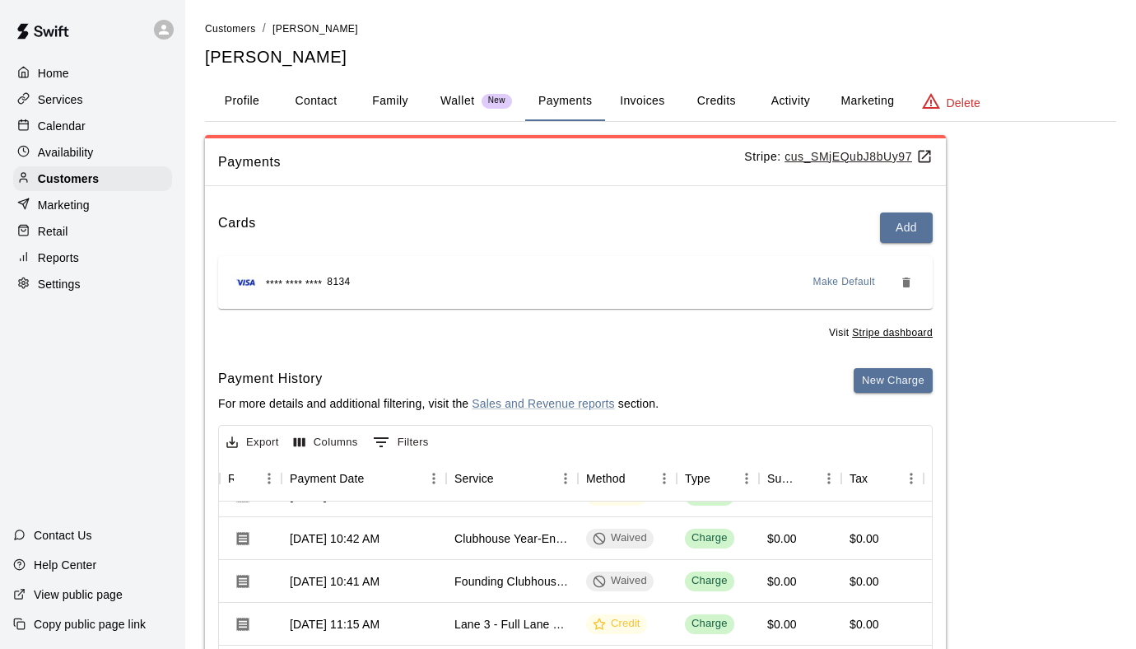
scroll to position [325, 147]
click at [365, 575] on div "[DATE] 10:41 AM" at bounding box center [335, 582] width 90 height 16
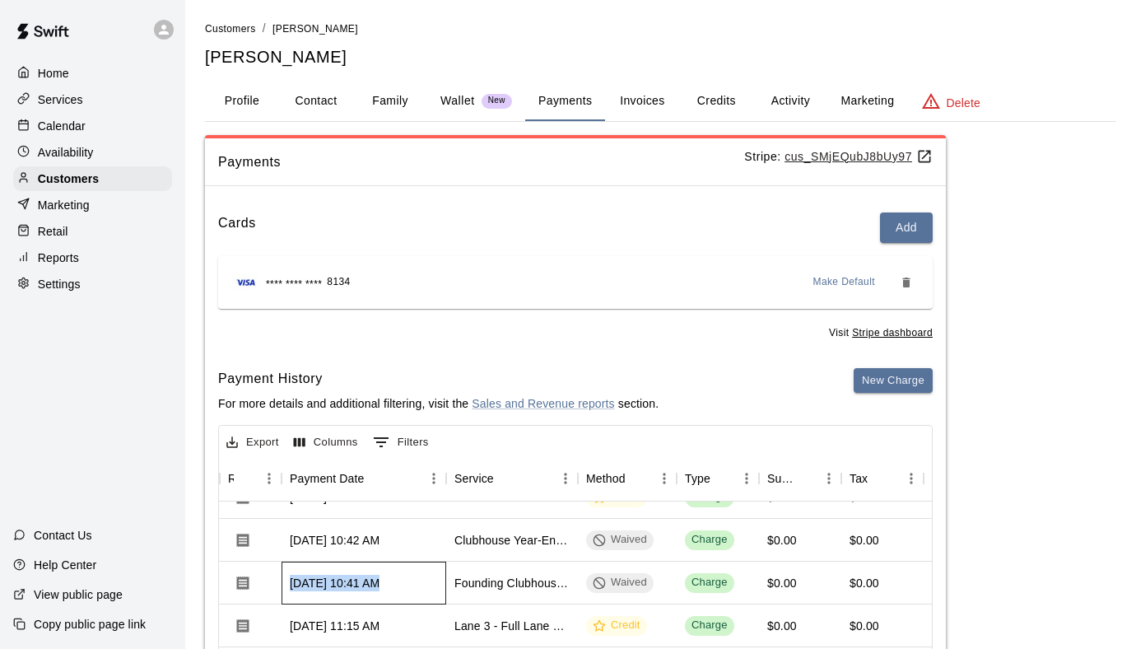
click at [365, 575] on div "[DATE] 10:41 AM" at bounding box center [335, 582] width 90 height 16
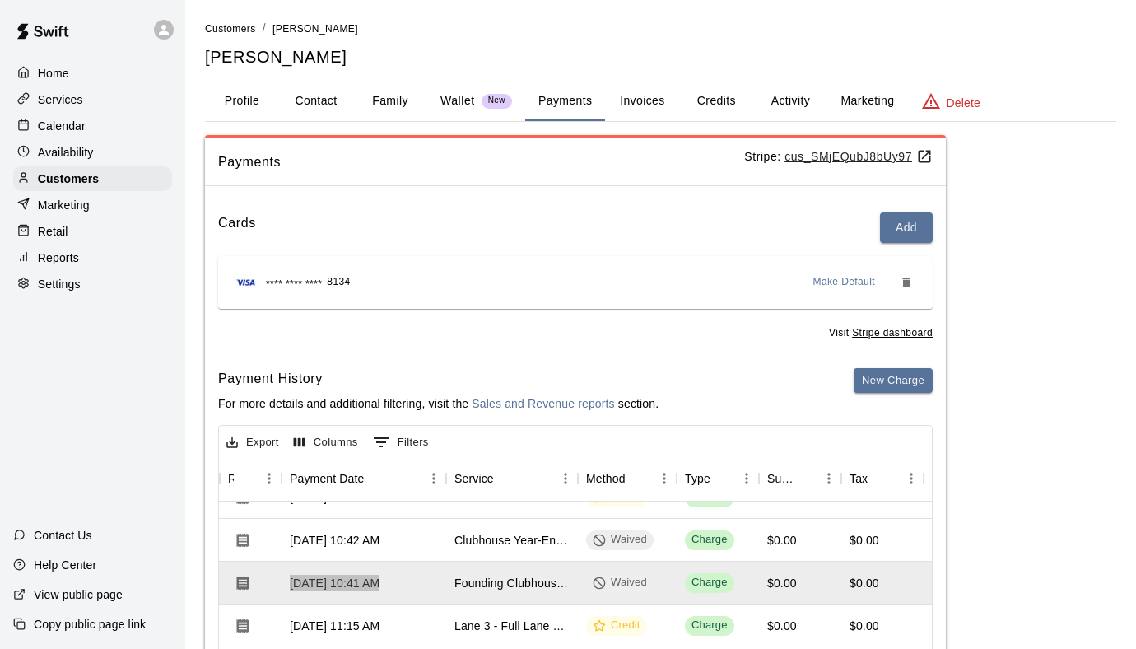
scroll to position [0, 0]
click at [85, 170] on p "Customers" at bounding box center [68, 178] width 61 height 16
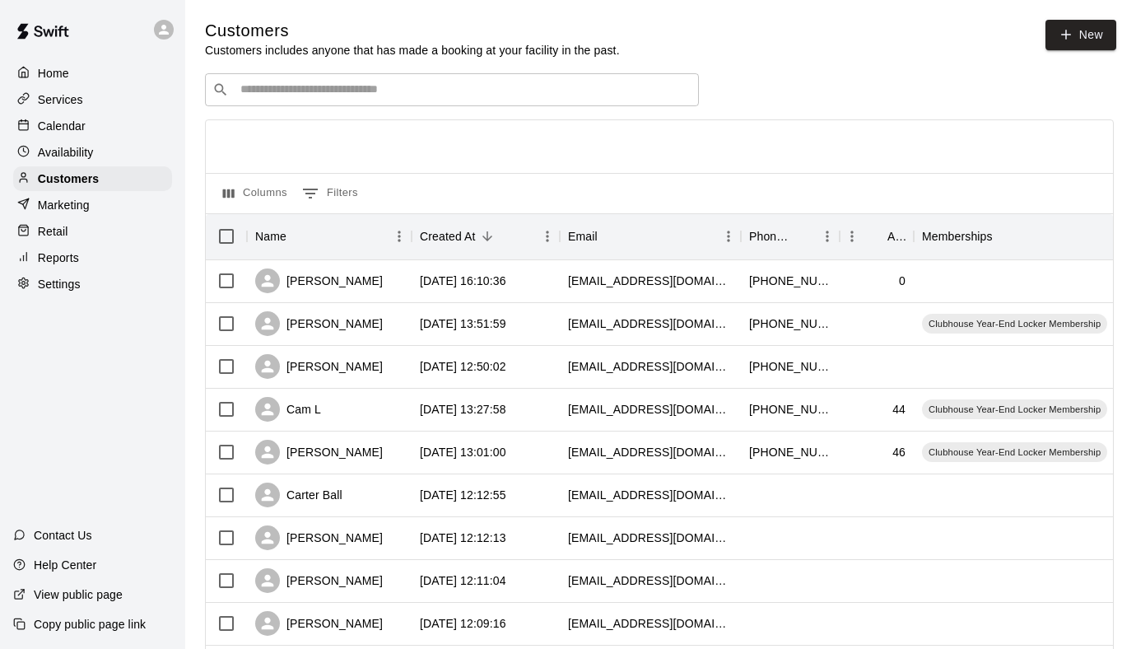
click at [295, 93] on input "Search customers by name or email" at bounding box center [463, 89] width 456 height 16
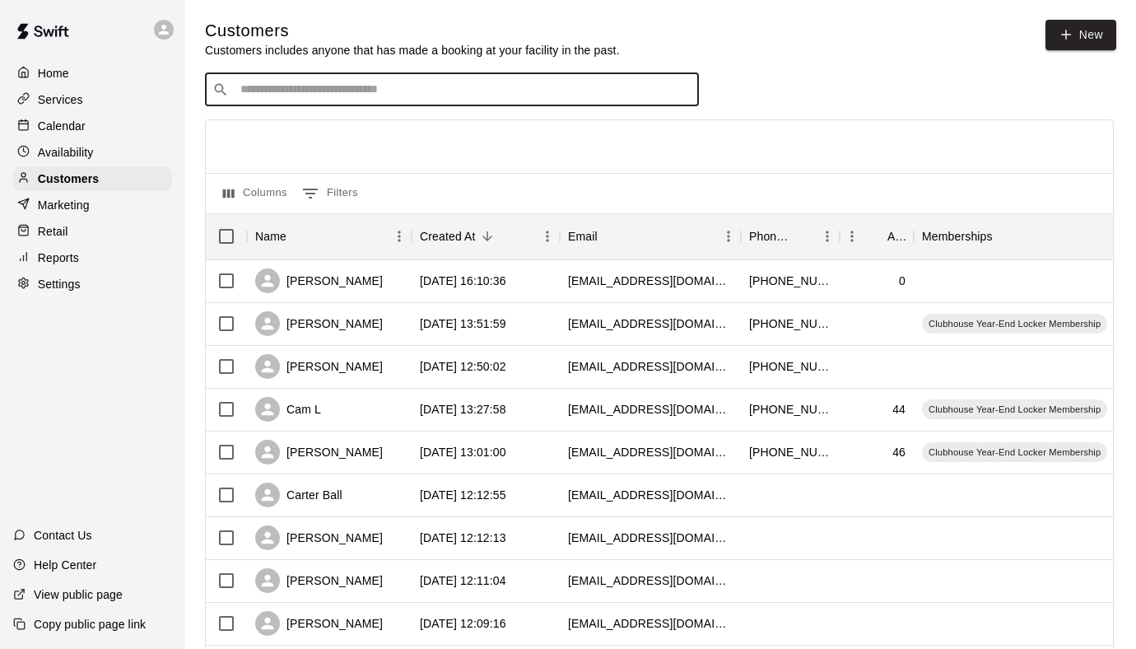
paste input "**********"
type input "**********"
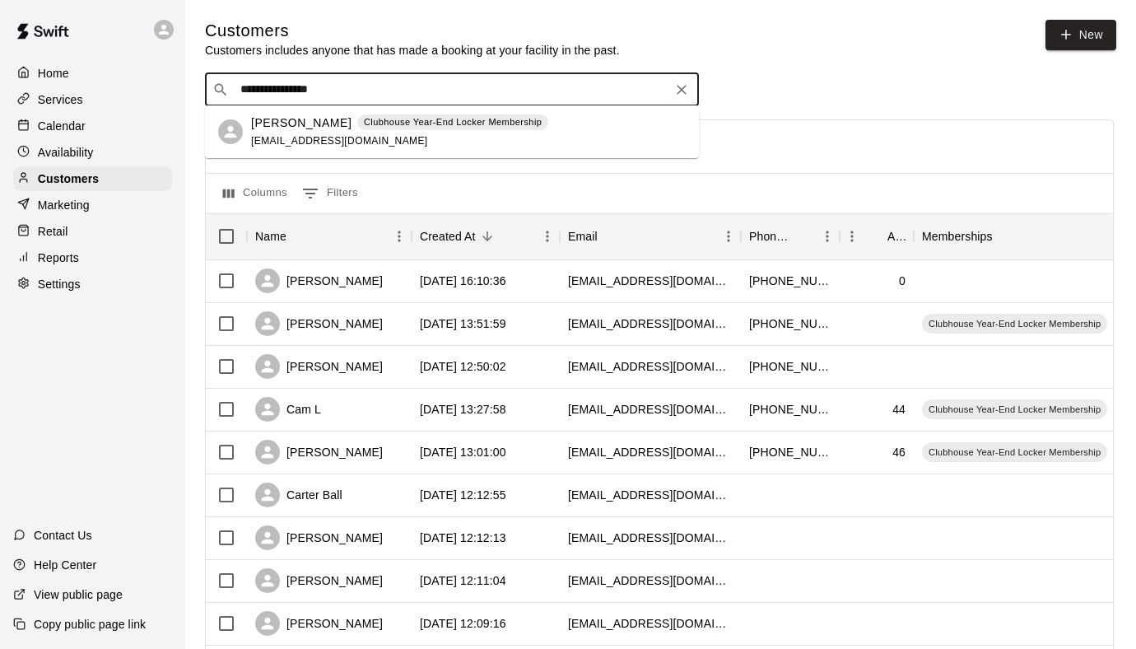
click at [325, 127] on p "[PERSON_NAME]" at bounding box center [301, 122] width 100 height 17
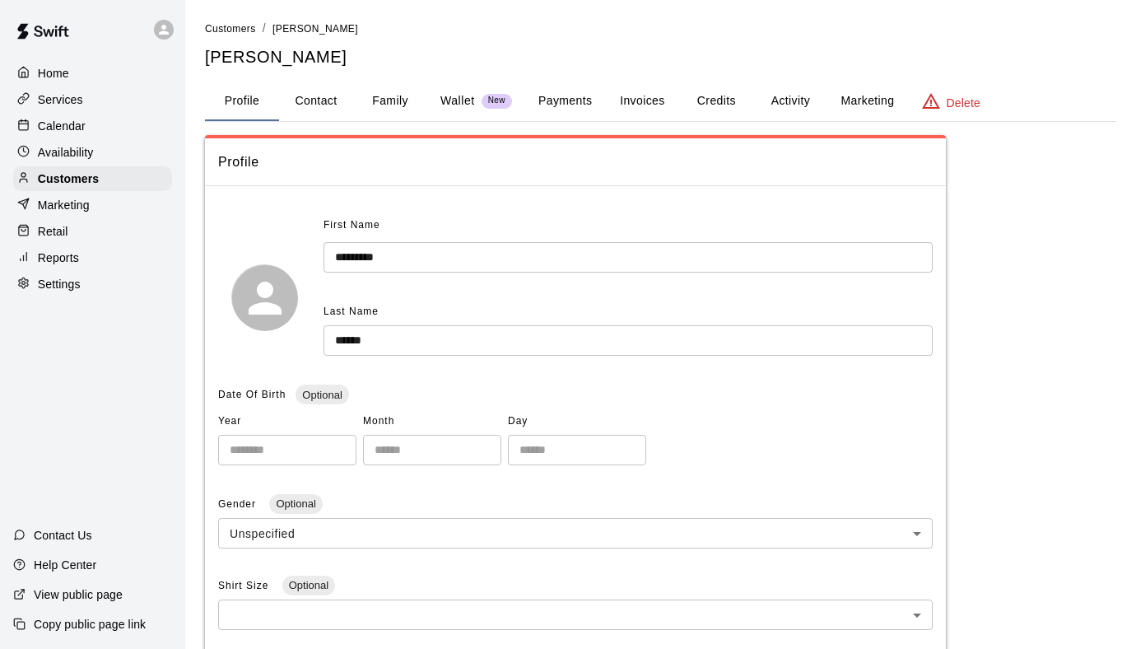
click at [583, 104] on button "Payments" at bounding box center [565, 101] width 80 height 40
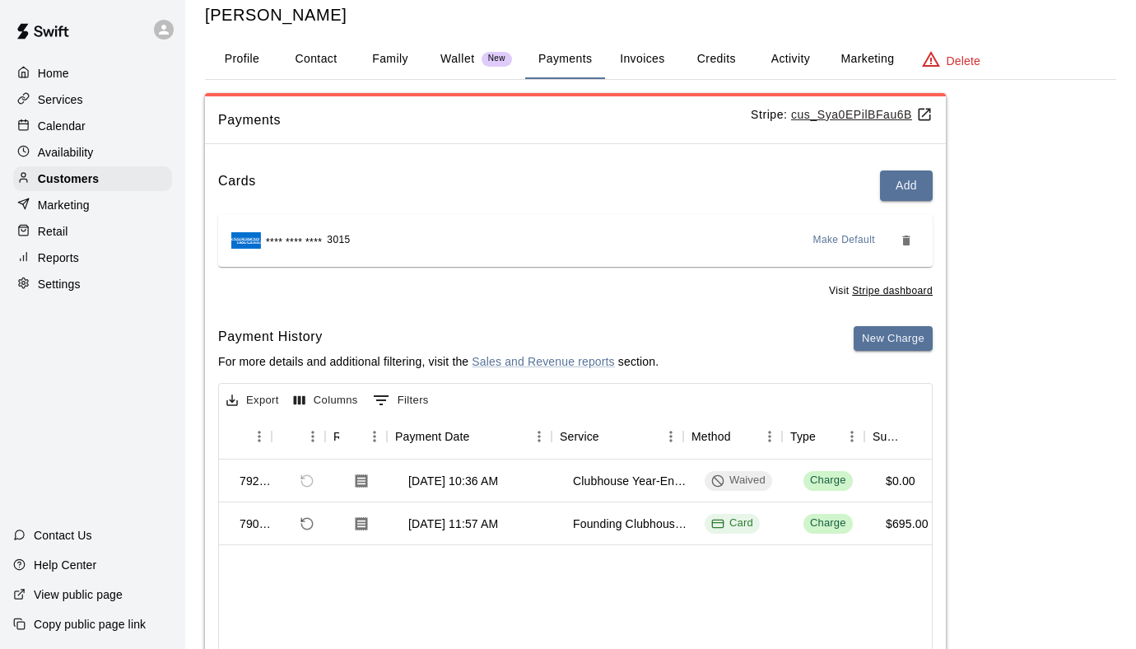
scroll to position [0, 53]
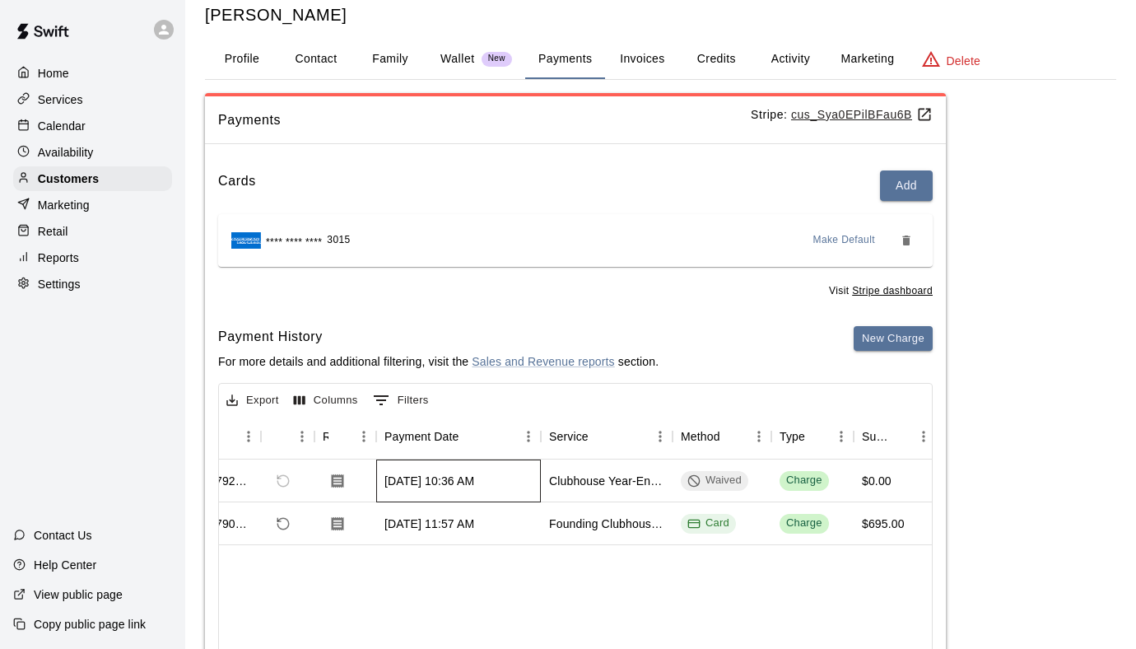
click at [444, 478] on div "[DATE] 10:36 AM" at bounding box center [429, 480] width 90 height 16
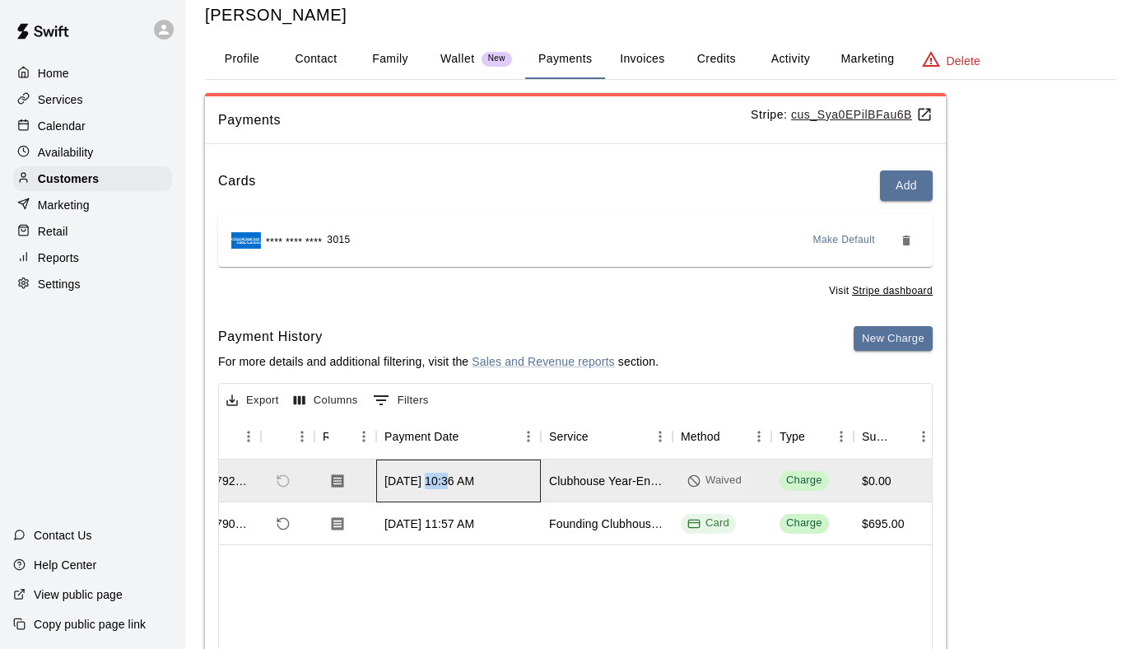
click at [444, 478] on div "[DATE] 10:36 AM" at bounding box center [429, 480] width 90 height 16
copy div "[DATE] 10:36 AM"
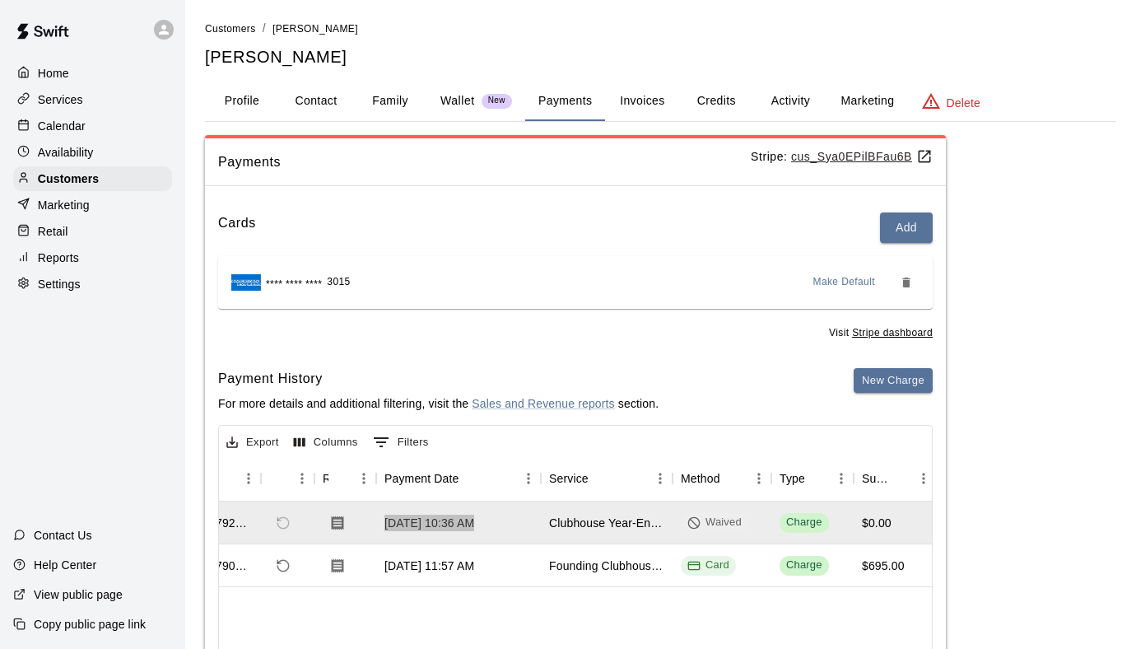
scroll to position [0, 0]
click at [769, 104] on button "Activity" at bounding box center [790, 101] width 74 height 40
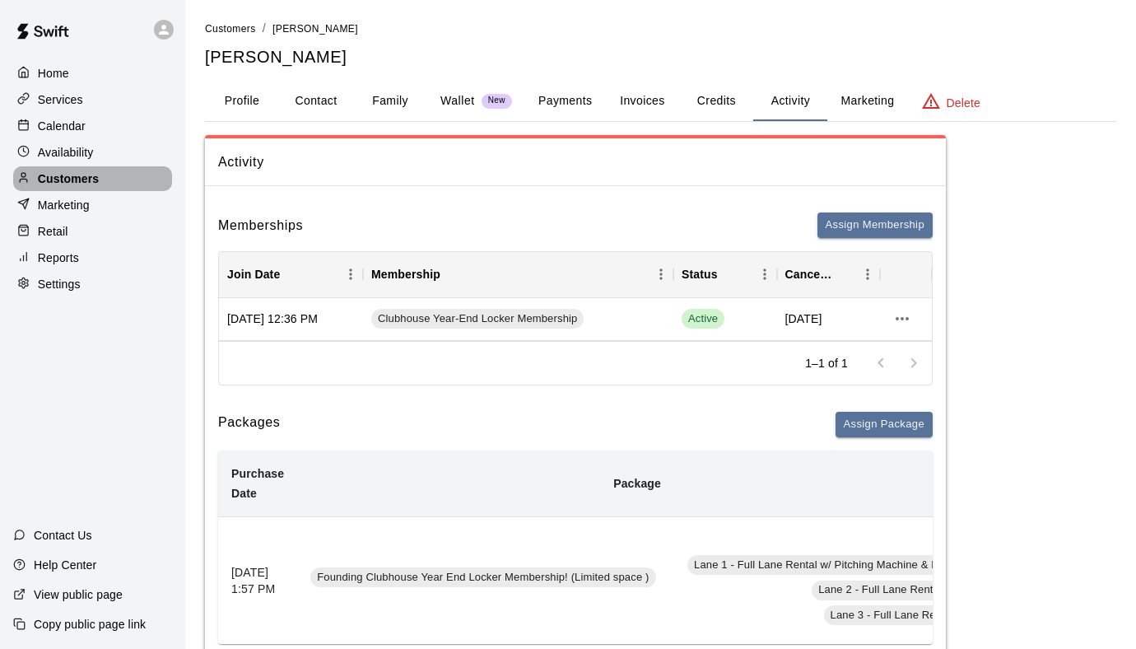
click at [74, 170] on p "Customers" at bounding box center [68, 178] width 61 height 16
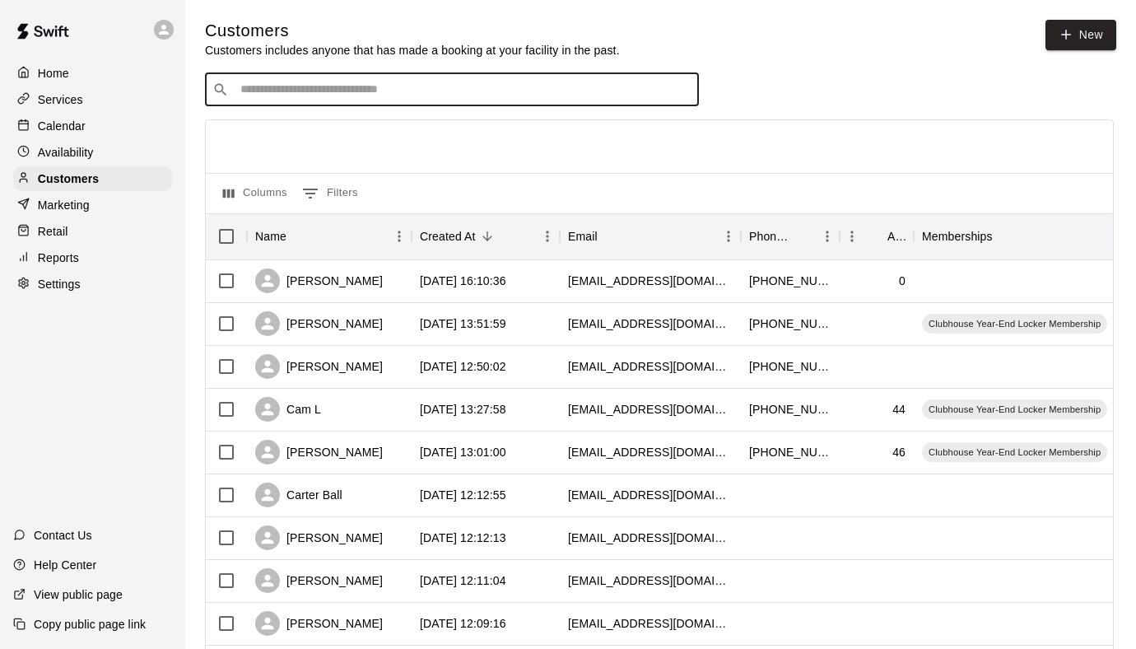
click at [280, 94] on input "Search customers by name or email" at bounding box center [463, 89] width 456 height 16
type input "*****"
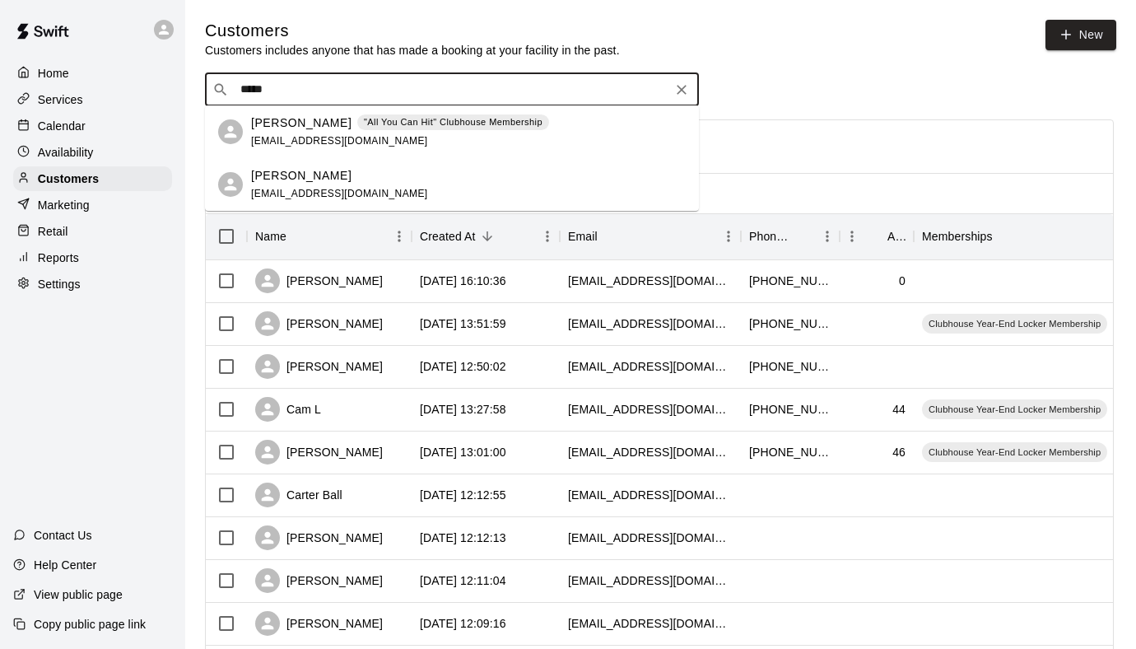
click at [293, 128] on p "[PERSON_NAME]" at bounding box center [301, 122] width 100 height 17
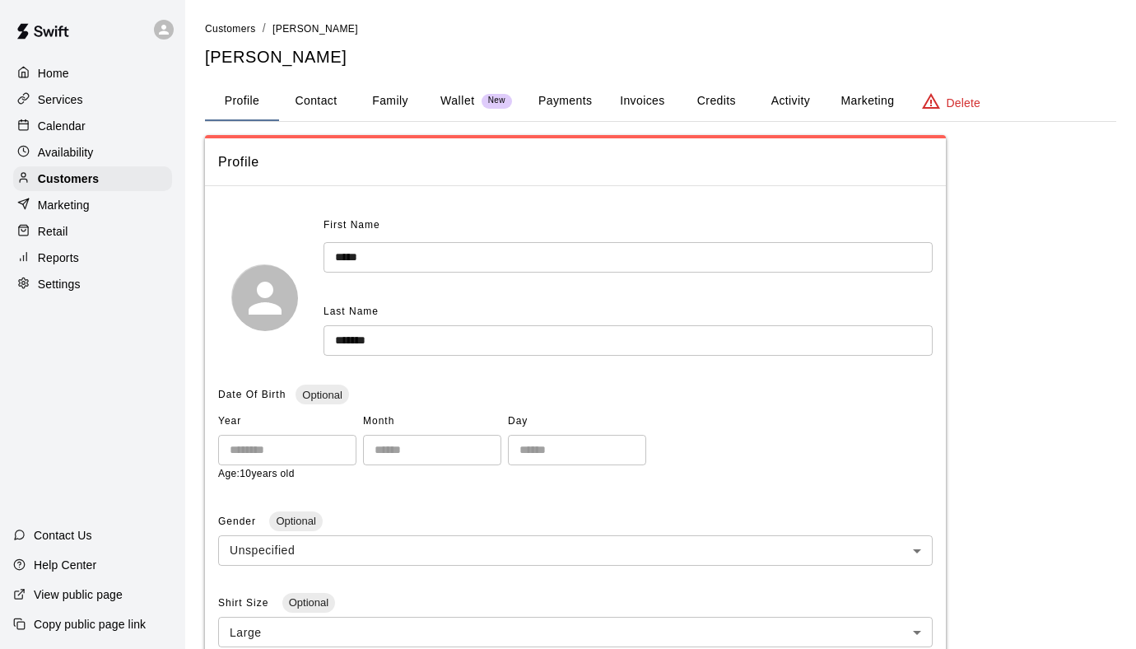
click at [631, 98] on button "Invoices" at bounding box center [642, 101] width 74 height 40
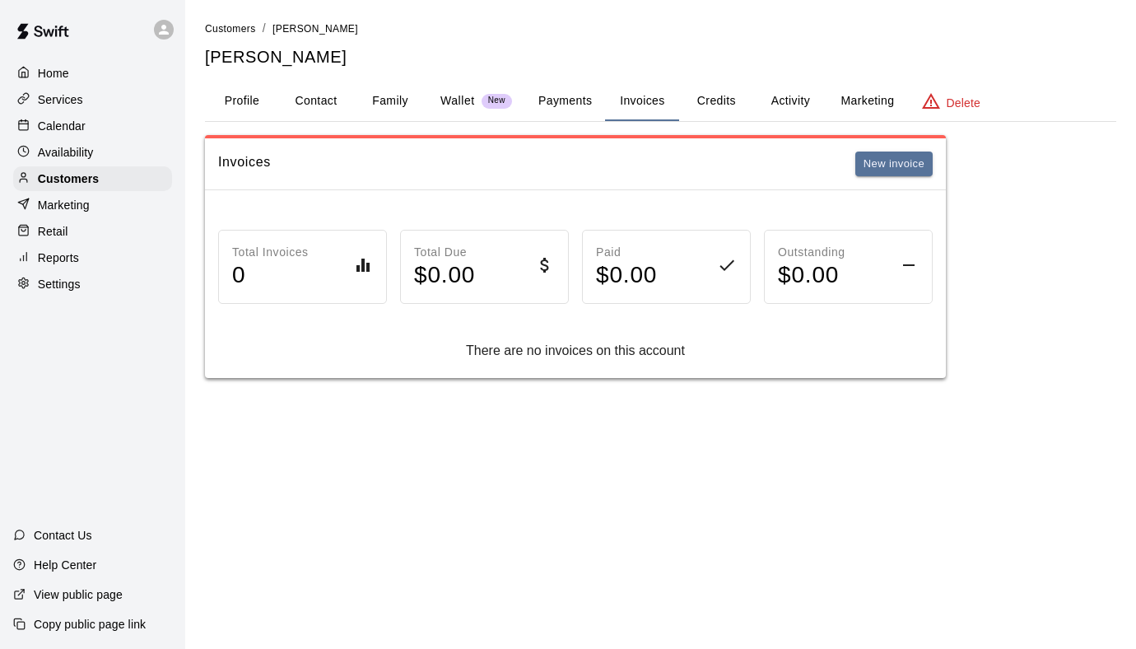
click at [773, 96] on button "Activity" at bounding box center [790, 101] width 74 height 40
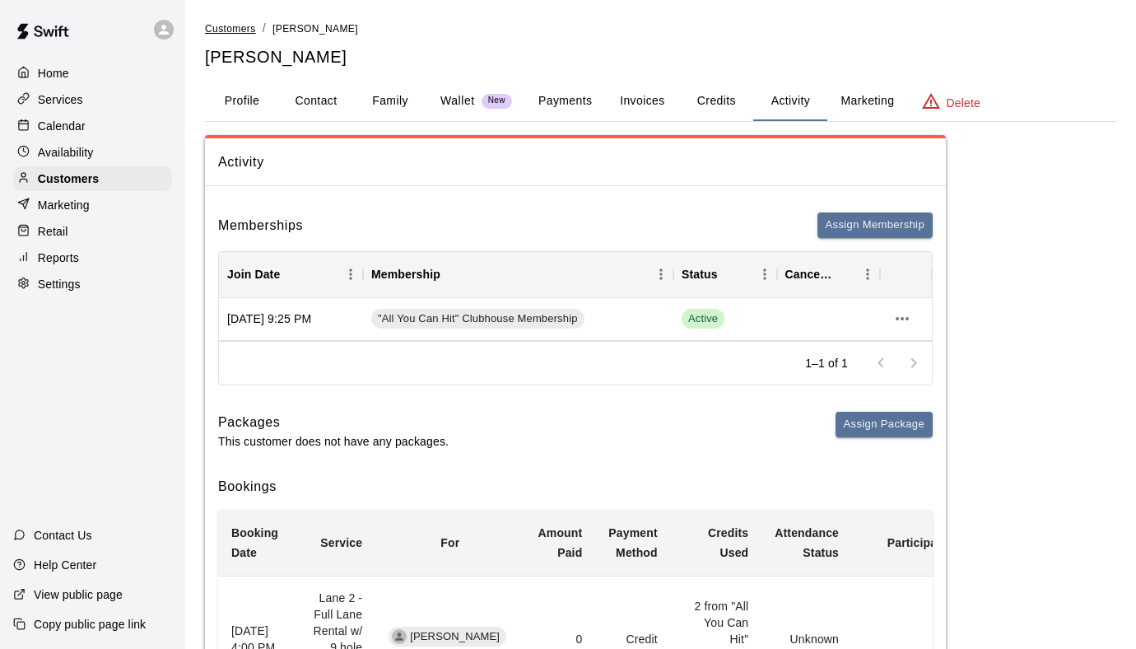
click at [225, 24] on span "Customers" at bounding box center [230, 29] width 51 height 12
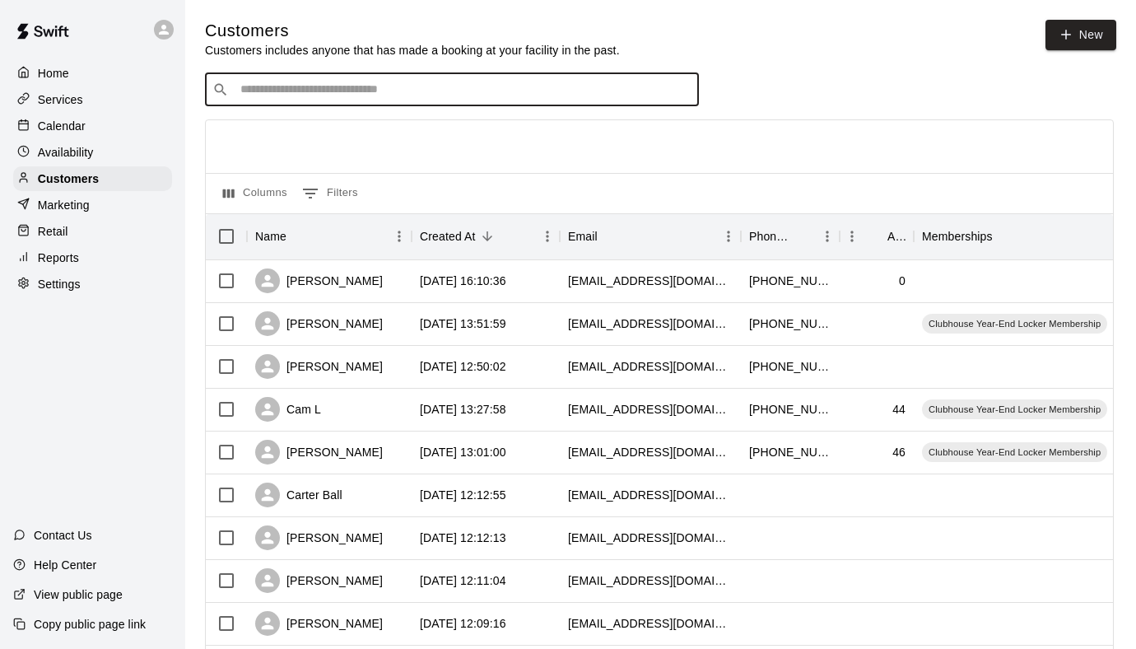
click at [281, 88] on input "Search customers by name or email" at bounding box center [463, 89] width 456 height 16
type input "*****"
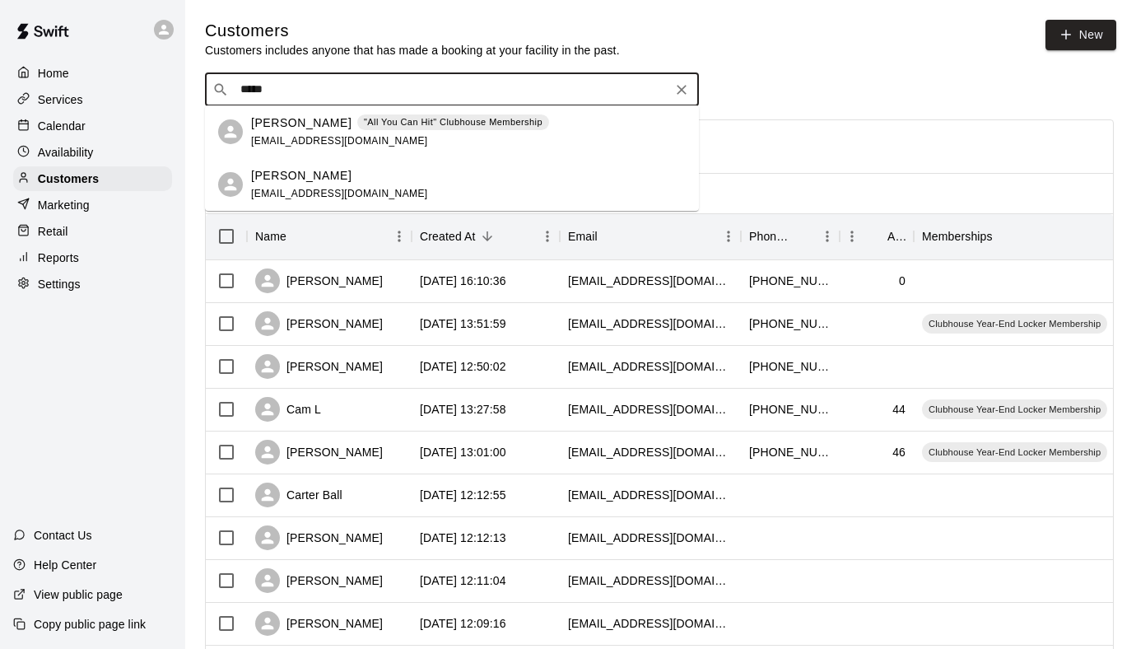
click at [306, 124] on p "[PERSON_NAME]" at bounding box center [301, 122] width 100 height 17
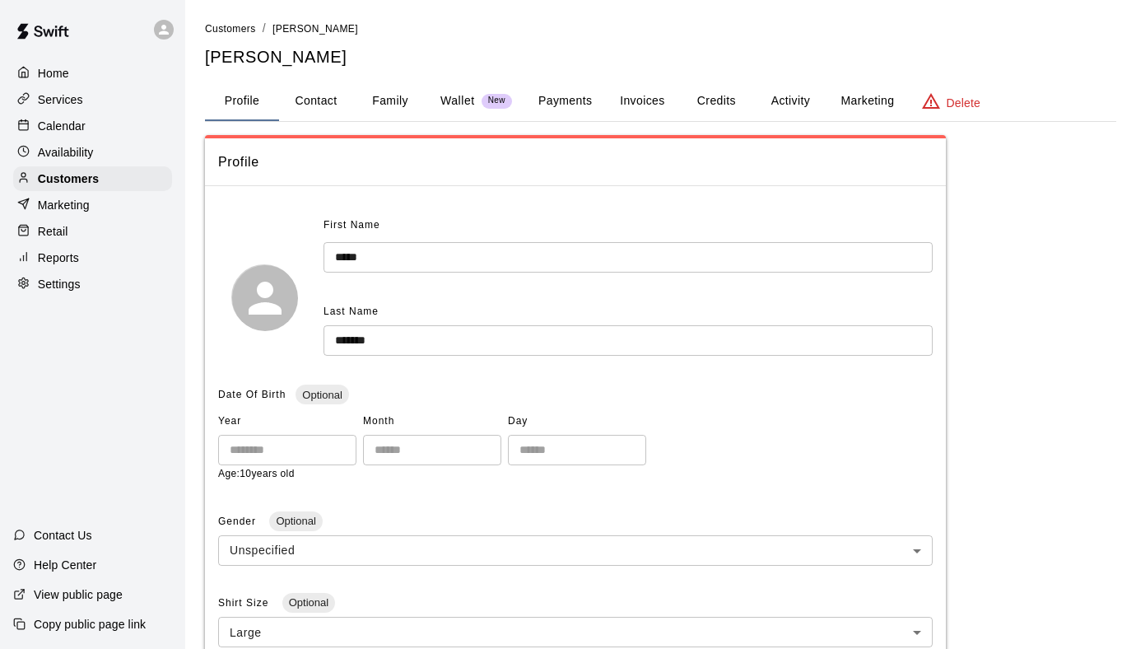
click at [577, 107] on button "Payments" at bounding box center [565, 101] width 80 height 40
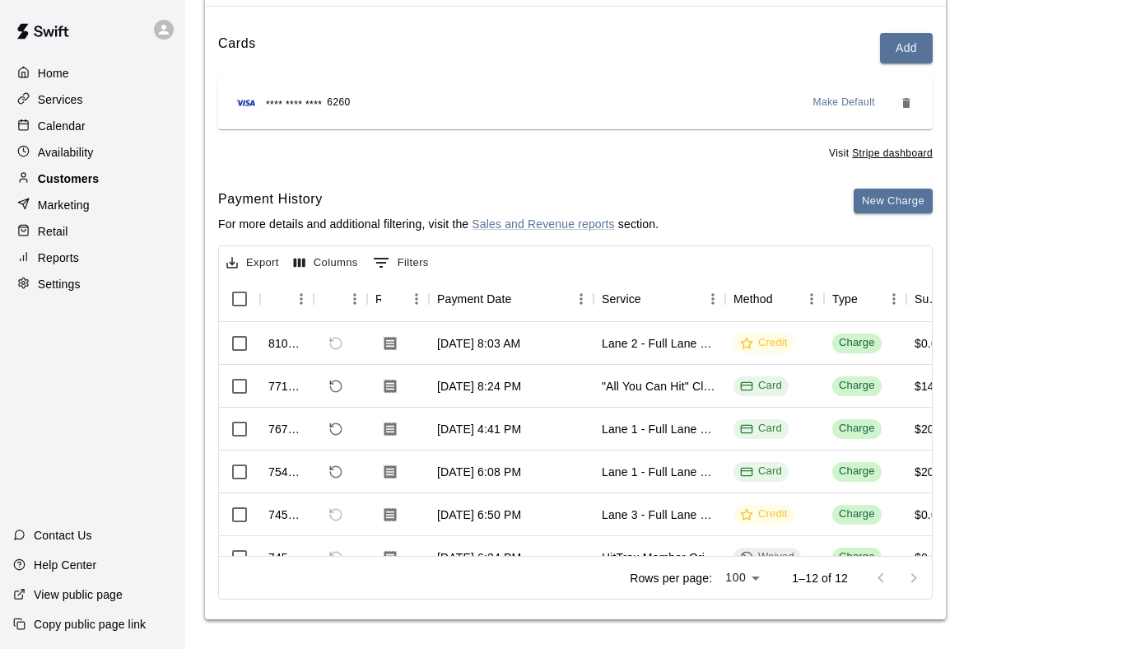
click at [68, 179] on p "Customers" at bounding box center [68, 178] width 61 height 16
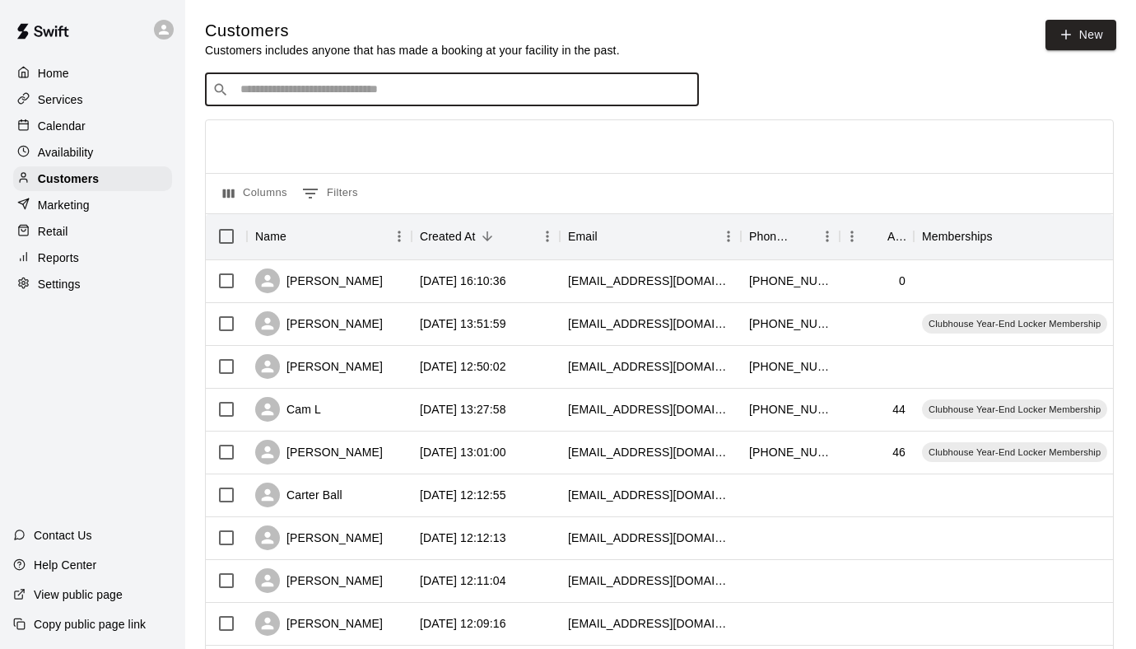
click at [305, 95] on input "Search customers by name or email" at bounding box center [463, 89] width 456 height 16
type input "*****"
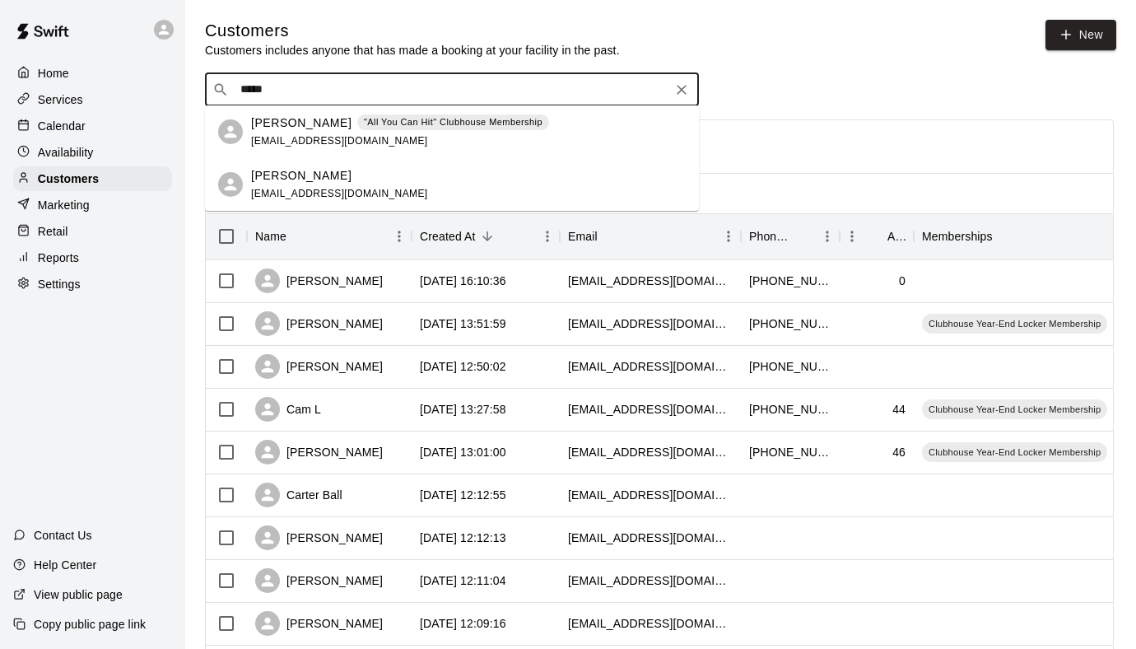
click at [416, 139] on div "[PERSON_NAME] "All You Can Hit" Clubhouse Membership [EMAIL_ADDRESS][DOMAIN_NAM…" at bounding box center [400, 131] width 298 height 35
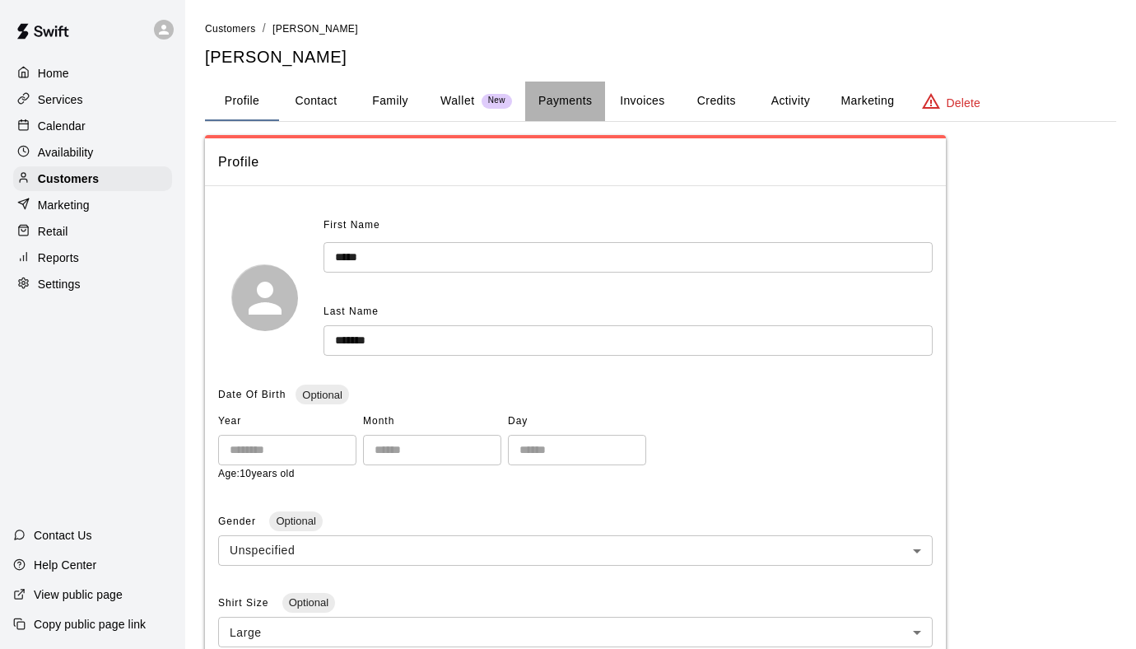
click at [584, 93] on button "Payments" at bounding box center [565, 101] width 80 height 40
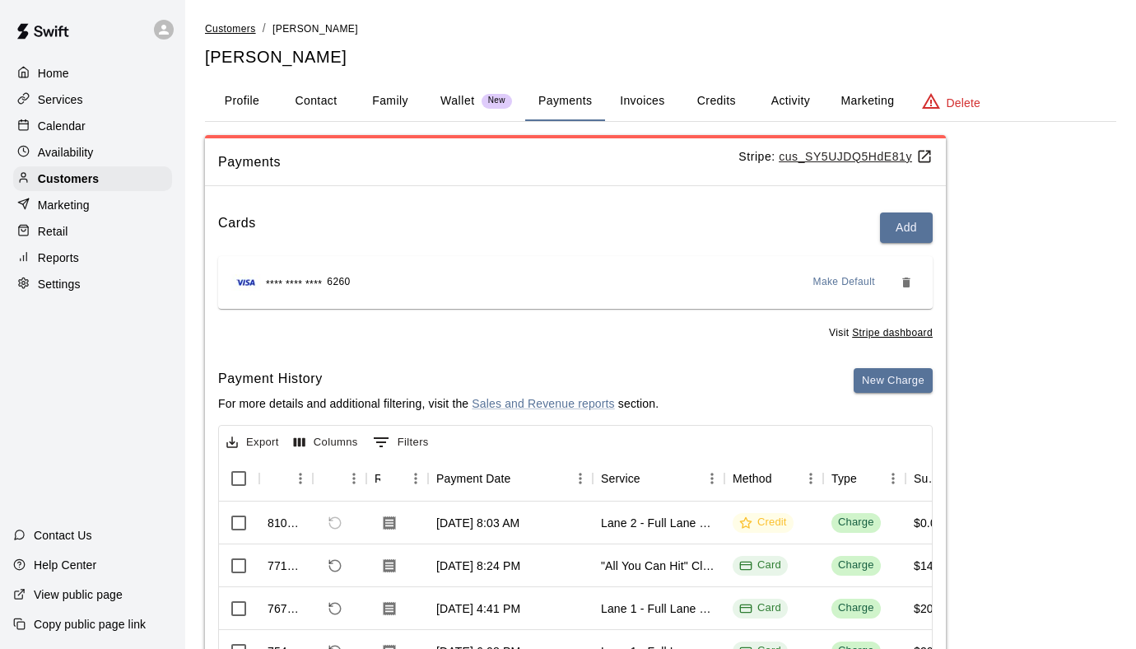
click at [234, 31] on span "Customers" at bounding box center [230, 29] width 51 height 12
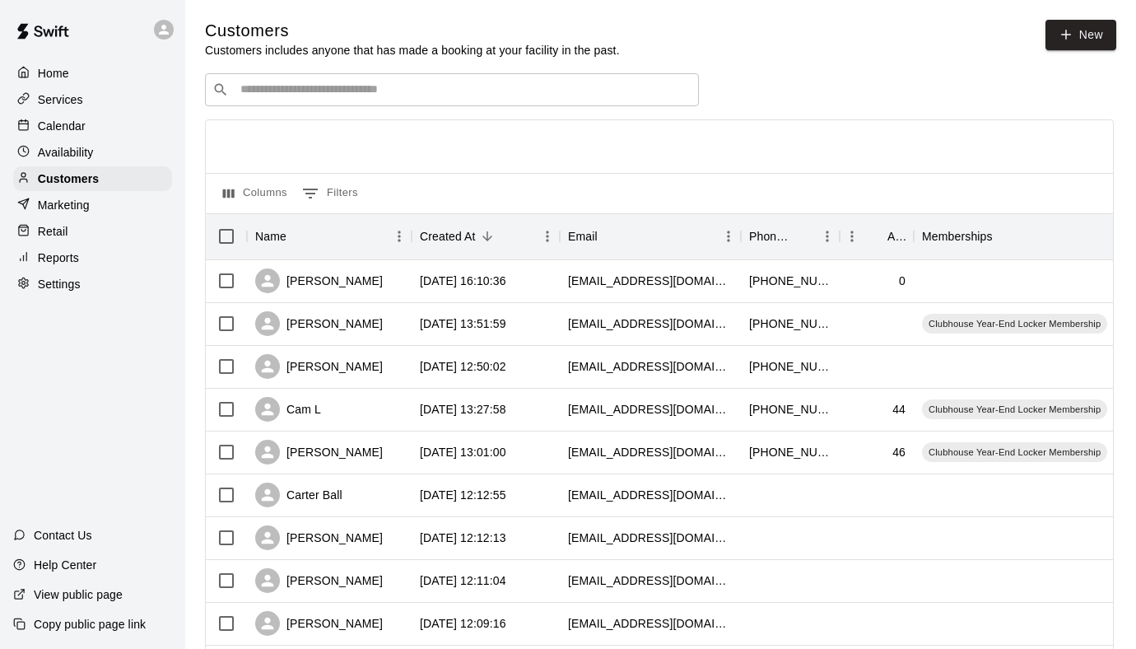
click at [307, 85] on input "Search customers by name or email" at bounding box center [463, 89] width 456 height 16
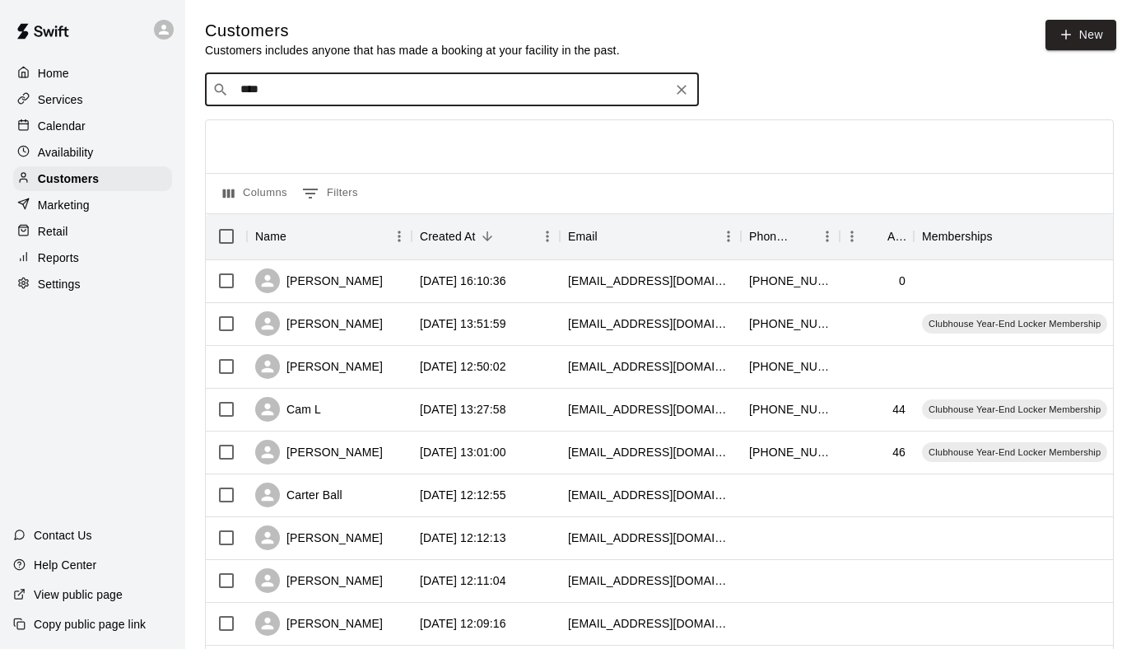
type input "*****"
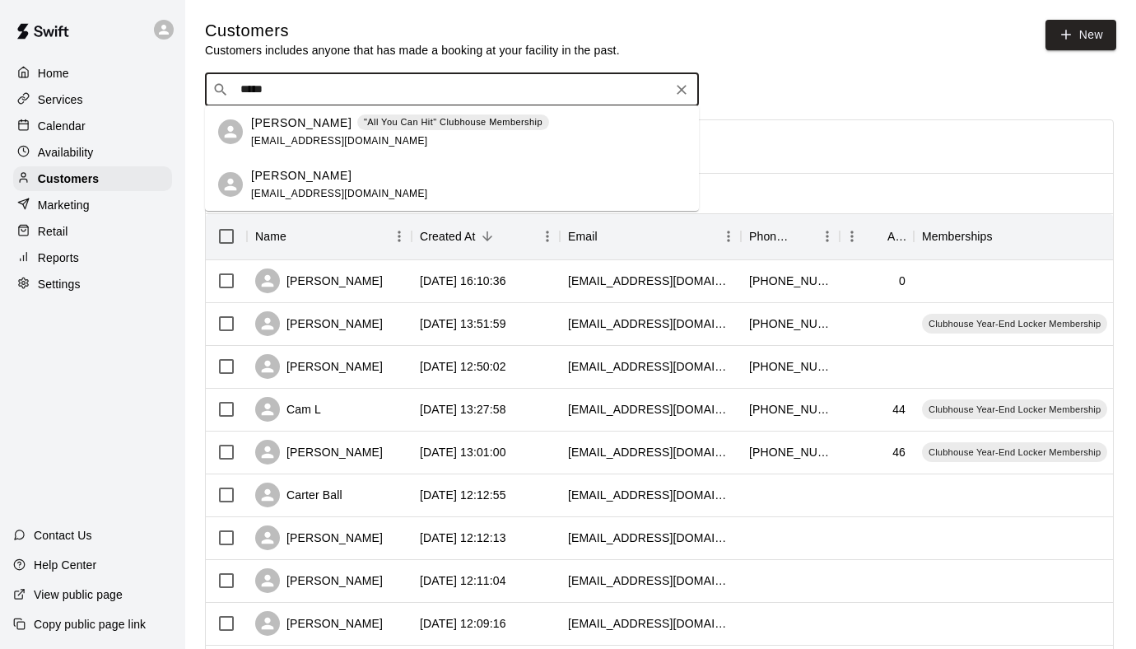
click at [431, 179] on div "[PERSON_NAME] [EMAIL_ADDRESS][DOMAIN_NAME]" at bounding box center [468, 184] width 435 height 35
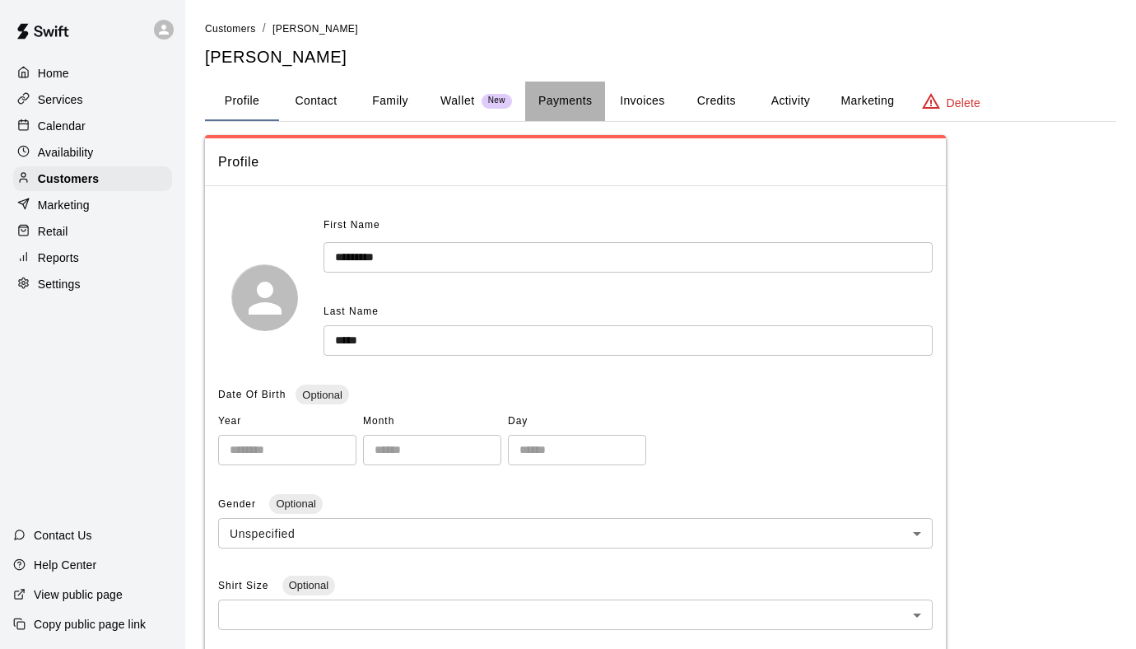
click at [565, 98] on button "Payments" at bounding box center [565, 101] width 80 height 40
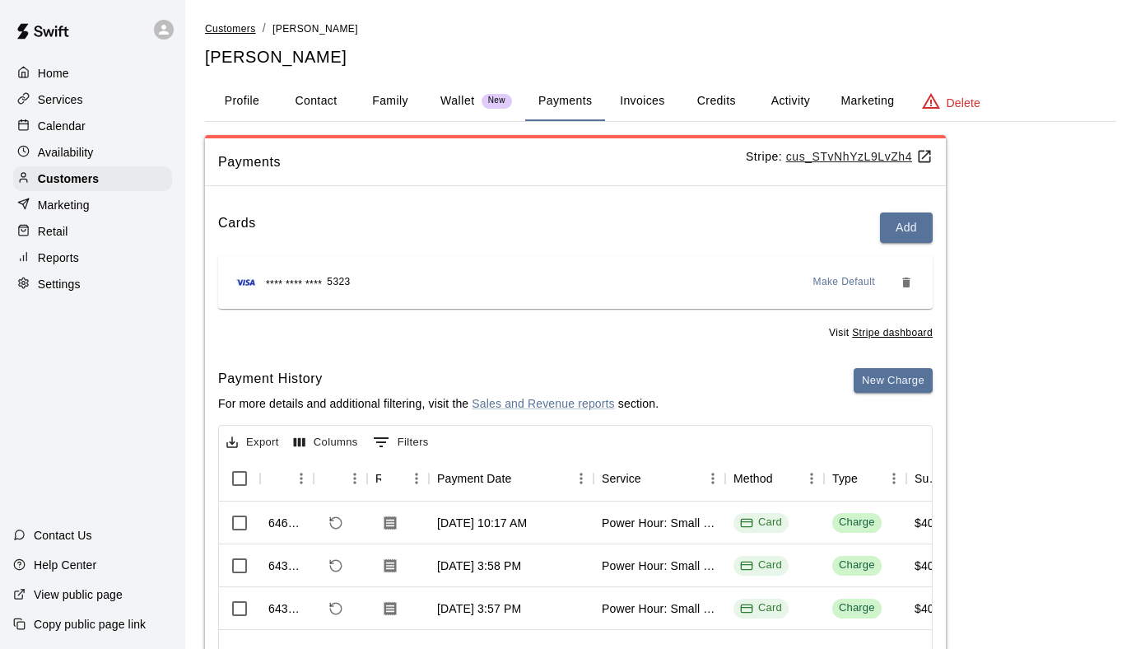
click at [241, 33] on span "Customers" at bounding box center [230, 29] width 51 height 12
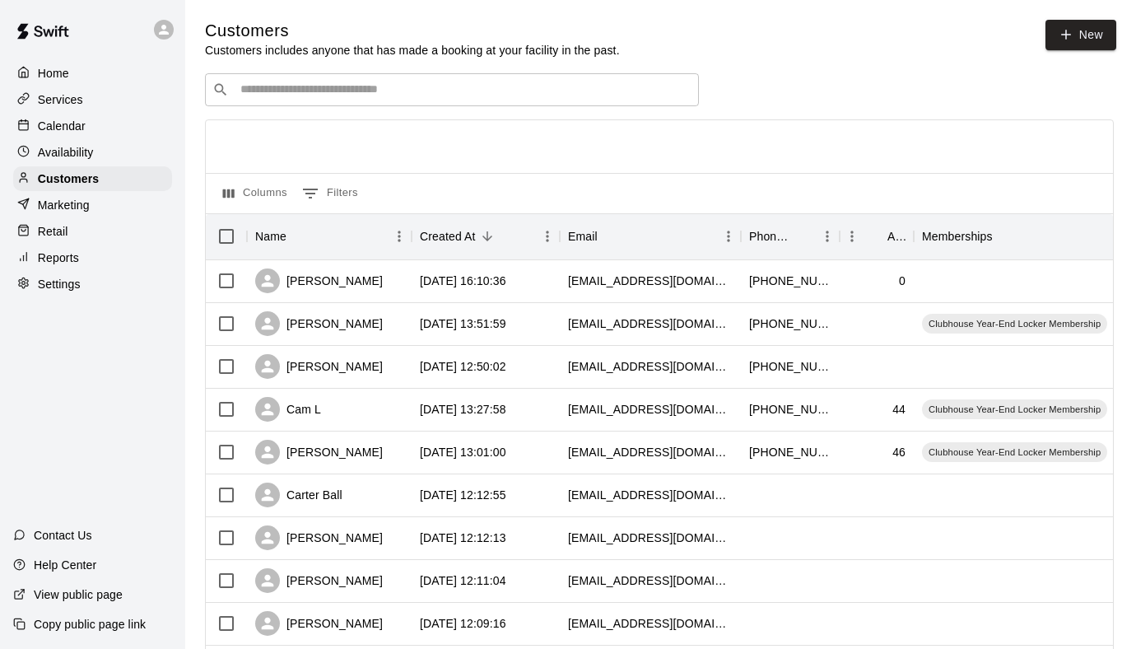
click at [324, 105] on div "​ ​" at bounding box center [452, 89] width 494 height 33
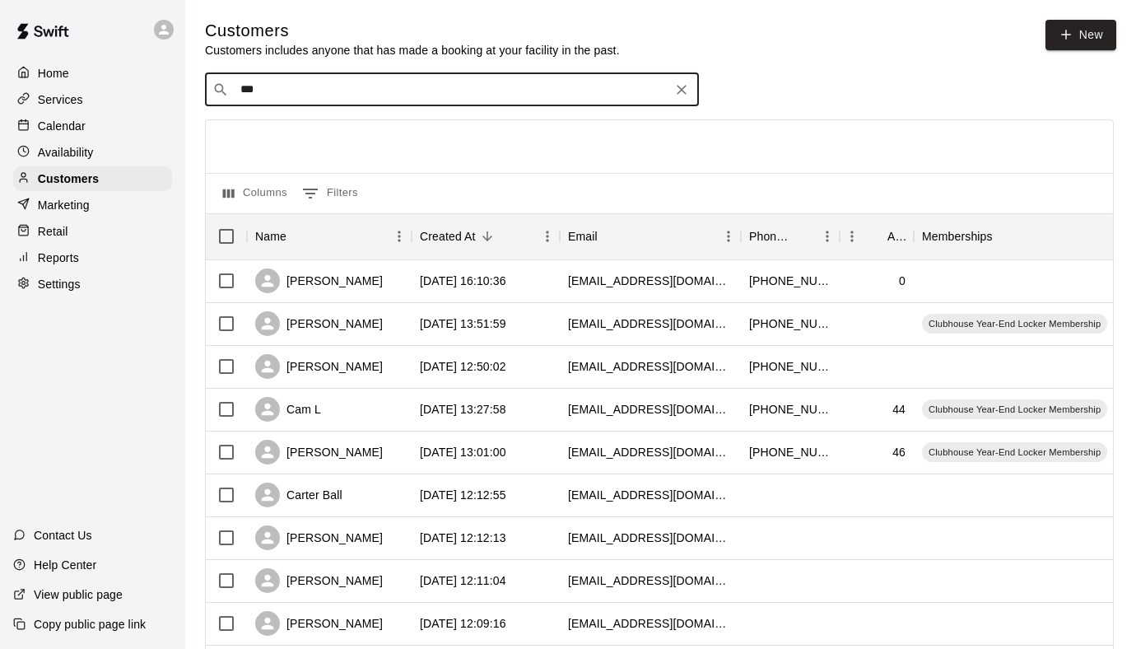
type input "****"
